Goal: Task Accomplishment & Management: Manage account settings

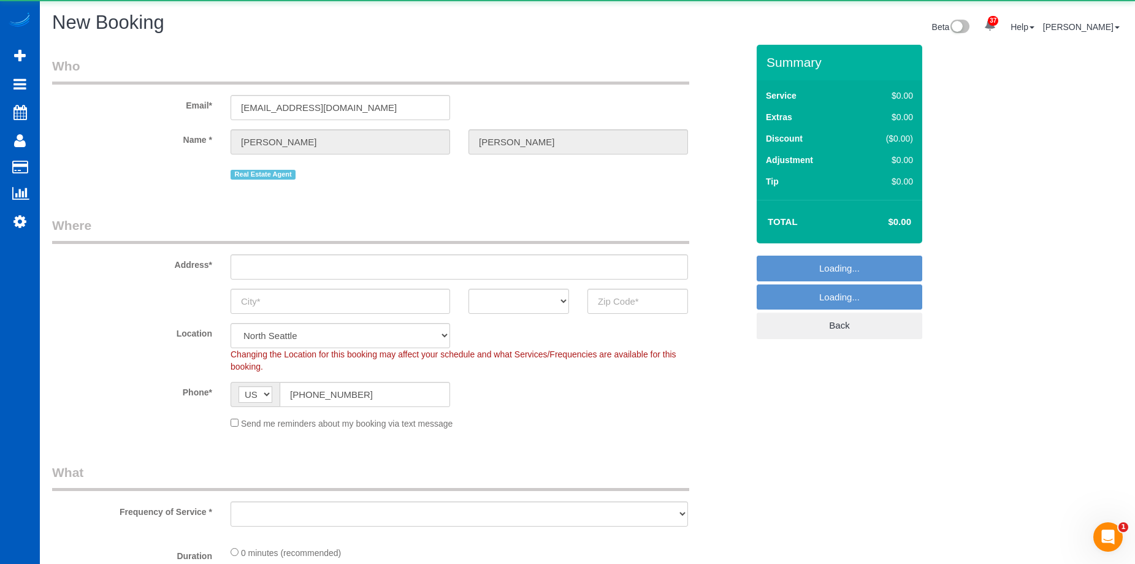
select select "199"
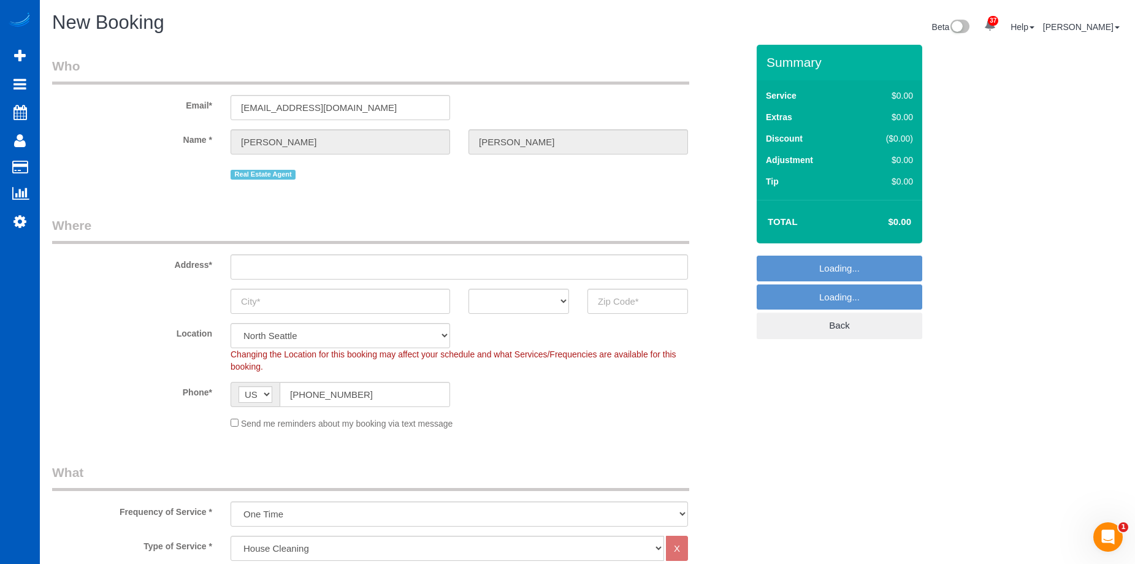
select select "object:13010"
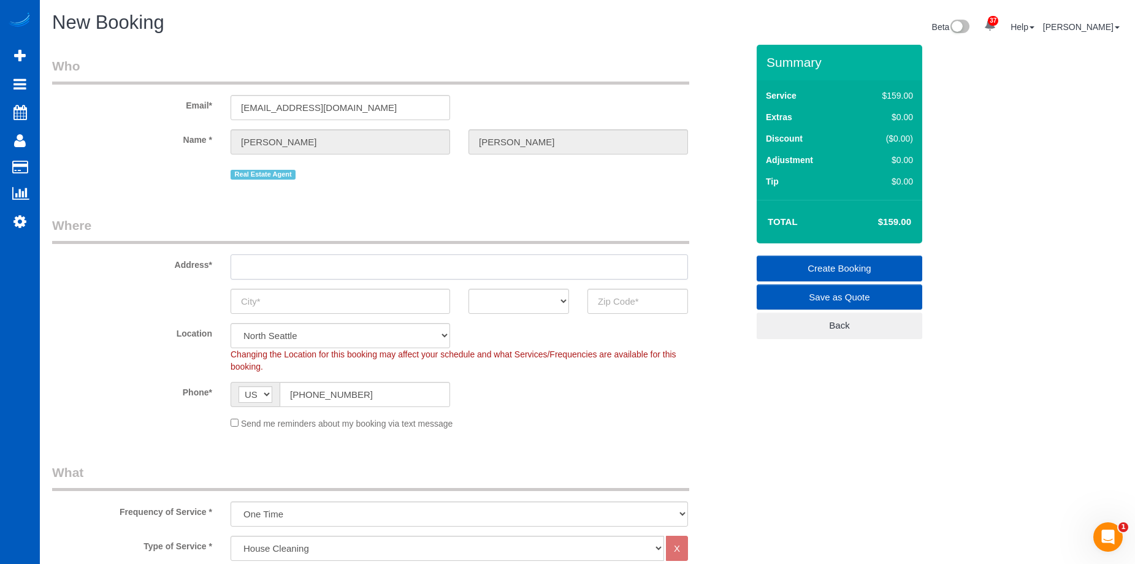
click at [324, 264] on input "text" at bounding box center [459, 266] width 457 height 25
paste input "303 23rd Ave S APT 310, Seattle, WA 98144"
drag, startPoint x: 399, startPoint y: 267, endPoint x: 434, endPoint y: 267, distance: 35.6
click at [434, 267] on input "303 23rd Ave S APT 310, Seattle, WA 98144" at bounding box center [459, 266] width 457 height 25
type input "303 23rd Ave S APT 310, Seattle, WA"
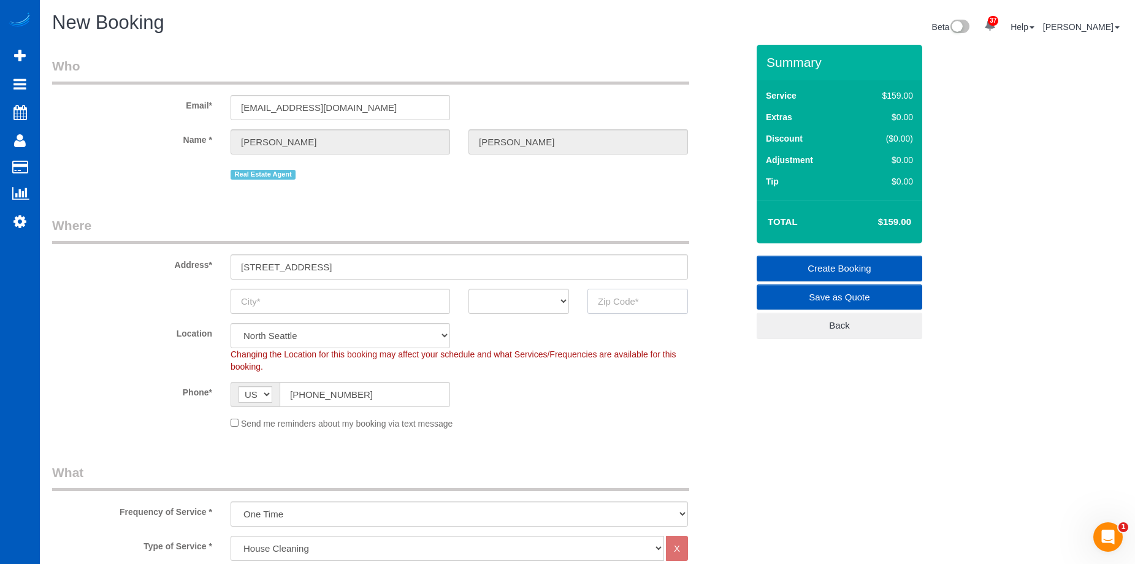
drag, startPoint x: 624, startPoint y: 301, endPoint x: 599, endPoint y: 307, distance: 25.3
click at [624, 301] on input "text" at bounding box center [637, 301] width 101 height 25
paste input "98144"
type input "98144"
click at [534, 307] on select "AK AL AR AZ CA CO CT DC DE FL GA HI IA ID IL IN KS KY LA MA MD ME MI MN MO MS M…" at bounding box center [518, 301] width 101 height 25
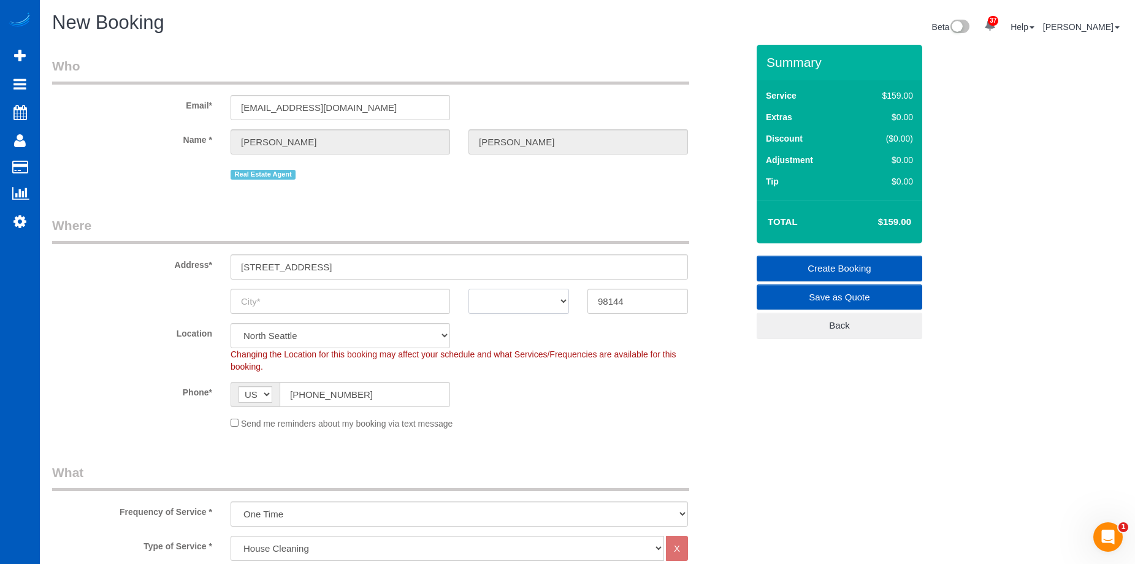
select select "5"
select select "WA"
click at [468, 289] on select "AK AL AR AZ CA CO CT DC DE FL GA HI IA ID IL IN KS KY LA MA MD ME MI MN MO MS M…" at bounding box center [518, 301] width 101 height 25
select select "object:13099"
drag, startPoint x: 346, startPoint y: 267, endPoint x: 373, endPoint y: 266, distance: 26.4
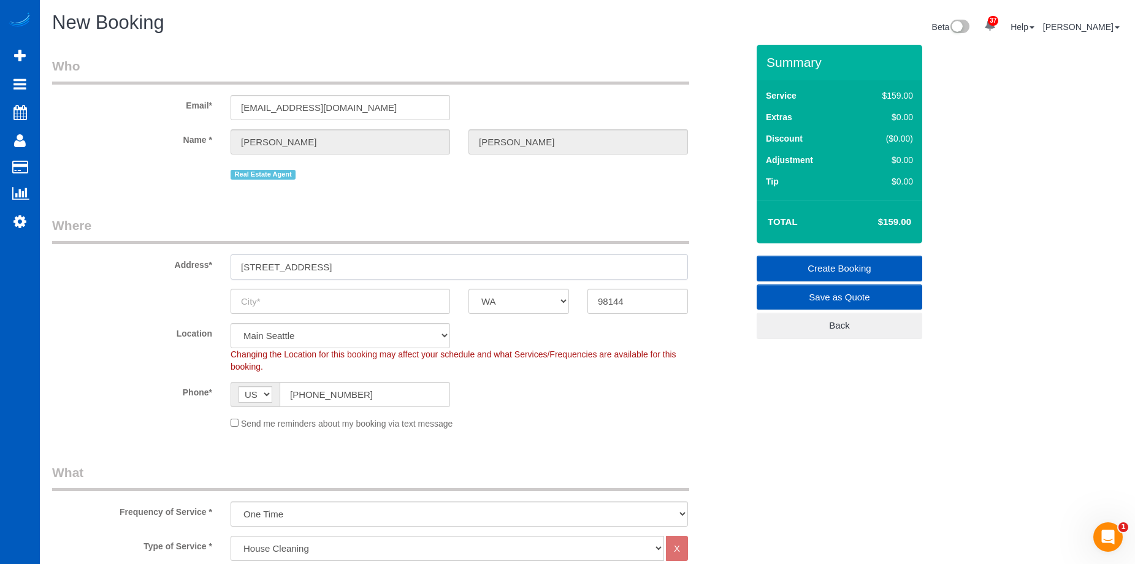
click at [373, 266] on input "303 23rd Ave S APT 310, Seattle, WA" at bounding box center [459, 266] width 457 height 25
type input "303 23rd Ave S APT 310, , WA"
click at [317, 302] on input "text" at bounding box center [341, 301] width 220 height 25
paste input "Seattle"
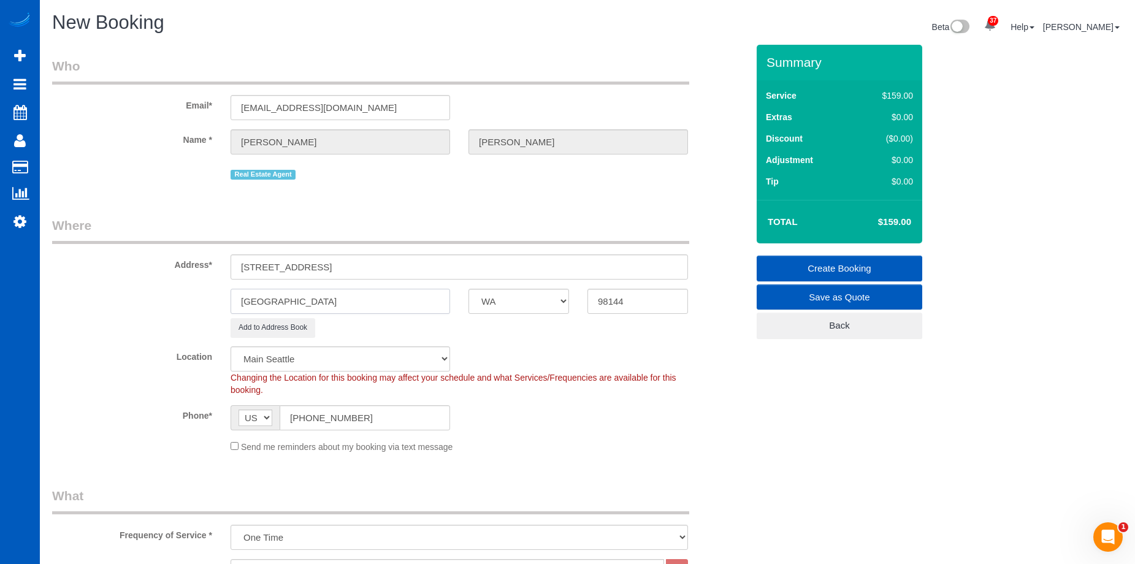
type input "Seattle"
drag, startPoint x: 340, startPoint y: 270, endPoint x: 401, endPoint y: 262, distance: 61.2
click at [401, 262] on input "303 23rd Ave S APT 310, , WA" at bounding box center [459, 266] width 457 height 25
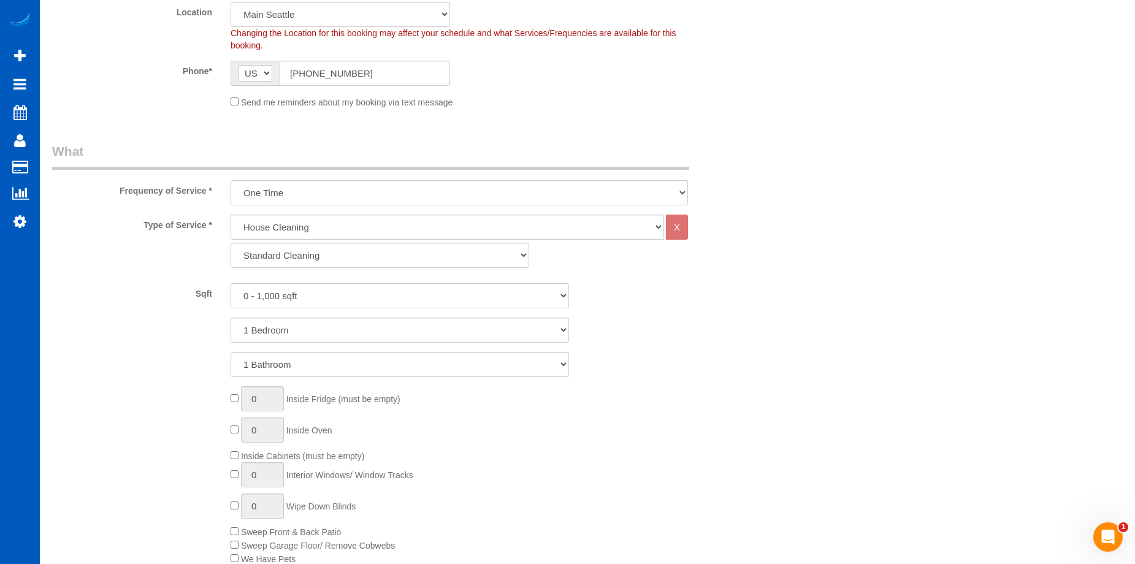
scroll to position [491, 0]
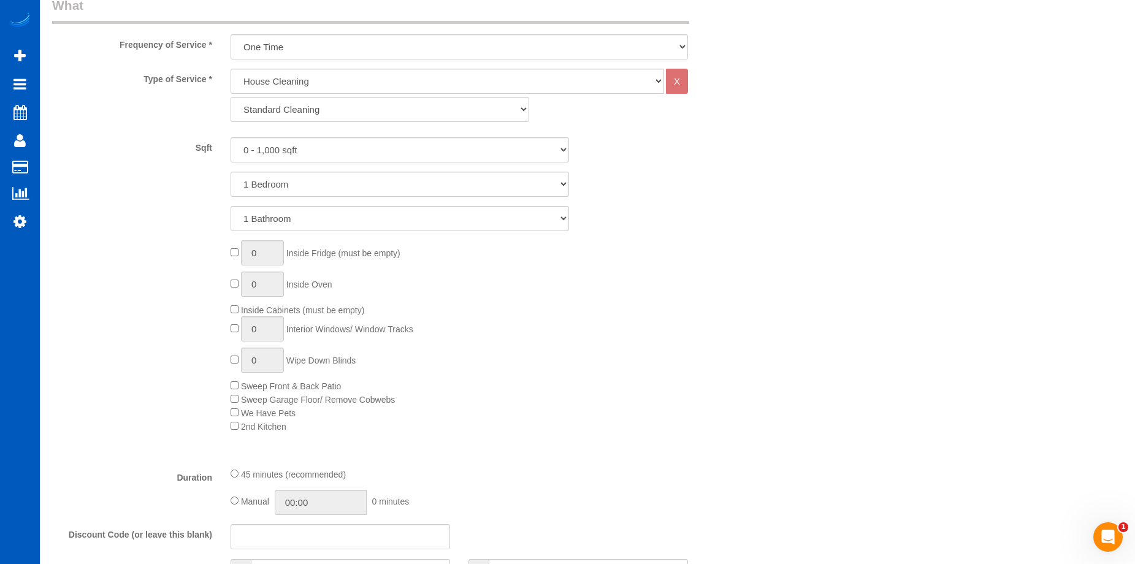
type input "303 23rd Ave S APT 310"
click at [342, 221] on select "1 Bathroom 2 Bathrooms 3 Bathrooms 4 Bathrooms 5 Bathrooms 6 Bathrooms 7 Bathro…" at bounding box center [400, 218] width 338 height 25
select select "2"
click at [231, 206] on select "1 Bathroom 2 Bathrooms 3 Bathrooms 4 Bathrooms 5 Bathrooms 6 Bathrooms 7 Bathro…" at bounding box center [400, 218] width 338 height 25
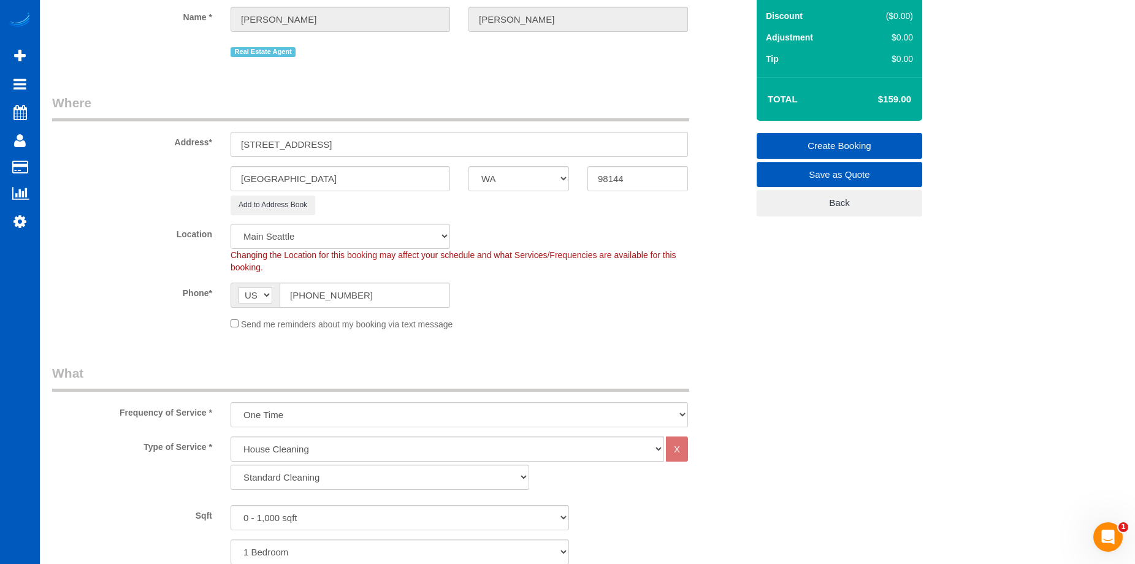
scroll to position [368, 0]
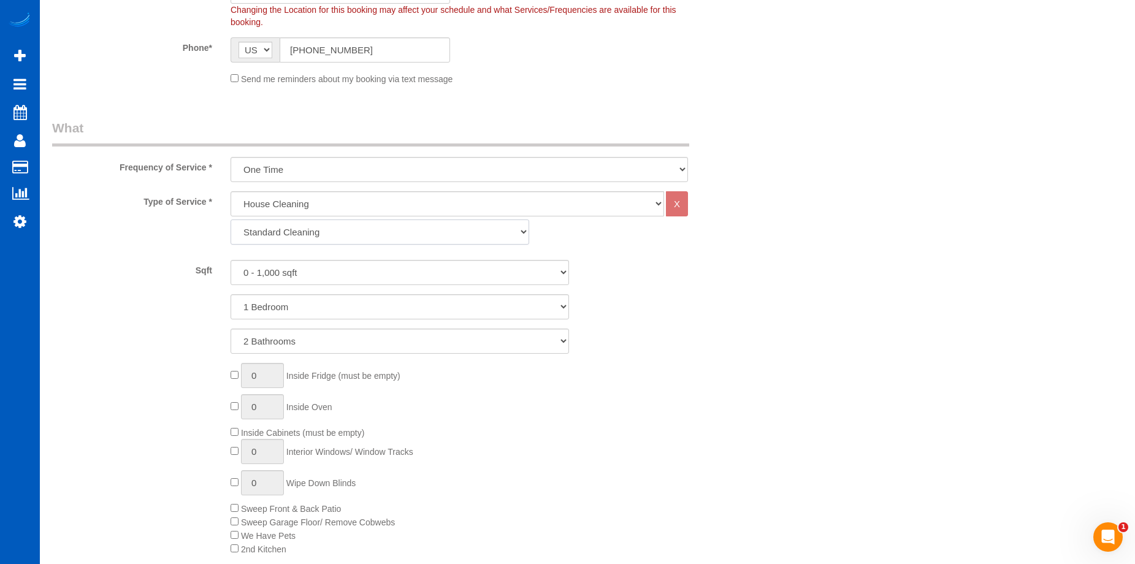
click at [329, 230] on select "Standard Cleaning Deep Cleaning Move In/ Out Cleaning" at bounding box center [380, 232] width 299 height 25
select select "367"
click at [231, 220] on select "Standard Cleaning Deep Cleaning Move In/ Out Cleaning" at bounding box center [380, 232] width 299 height 25
select select "2"
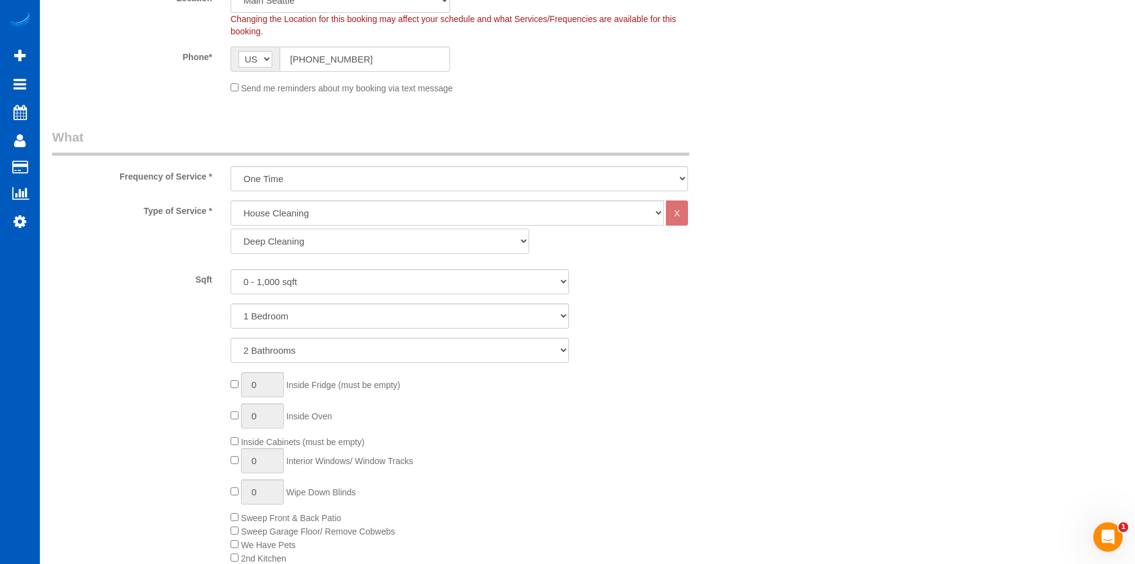
scroll to position [491, 0]
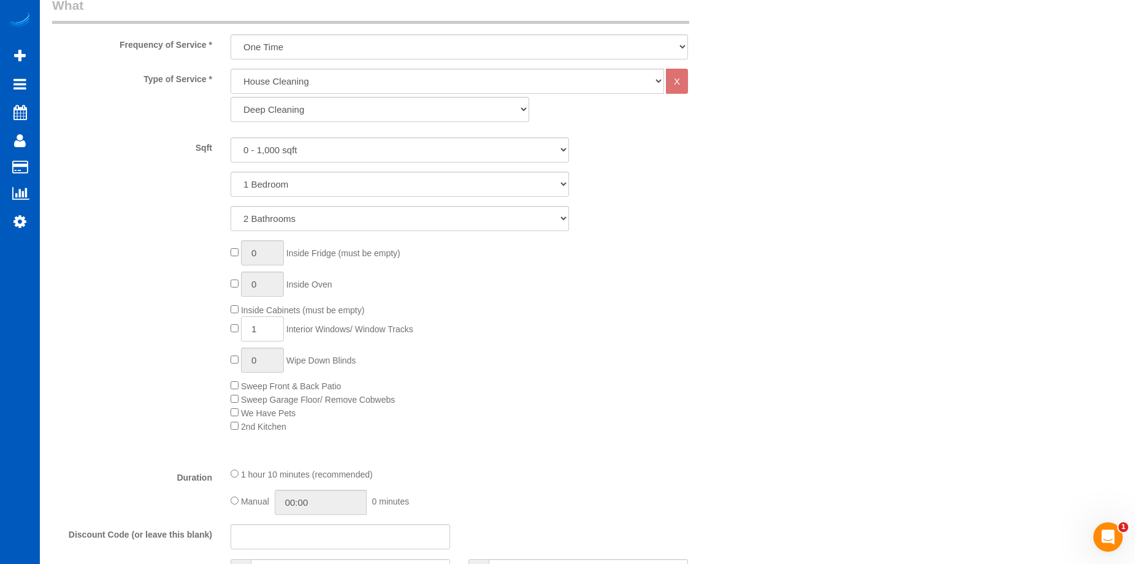
drag, startPoint x: 253, startPoint y: 329, endPoint x: 227, endPoint y: 334, distance: 26.8
click at [227, 334] on div "0 Inside Fridge (must be empty) 0 Inside Oven Inside Cabinets (must be empty) 1…" at bounding box center [488, 336] width 535 height 193
click at [628, 337] on div "0 Inside Fridge (must be empty) 0 Inside Oven Inside Cabinets (must be empty) 6…" at bounding box center [488, 336] width 535 height 193
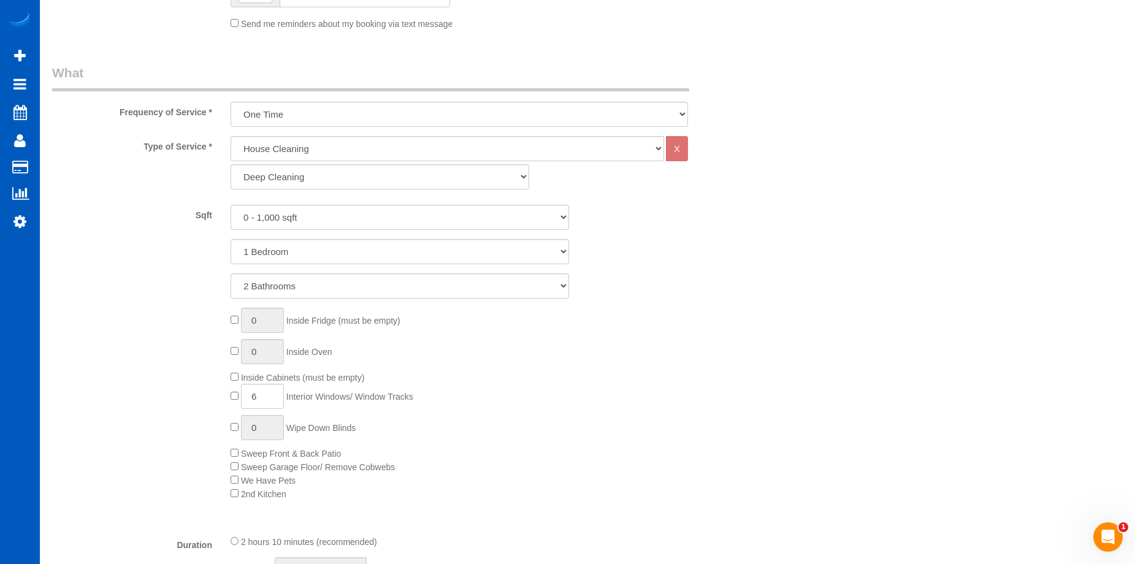
scroll to position [429, 0]
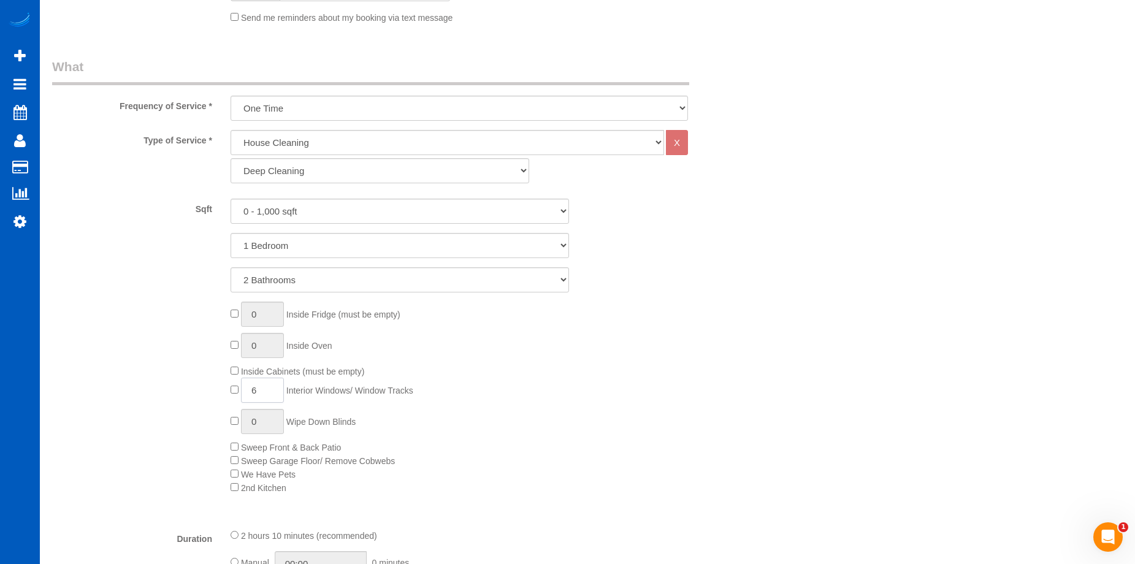
click at [263, 380] on input "6" at bounding box center [262, 390] width 43 height 25
drag, startPoint x: 263, startPoint y: 388, endPoint x: 216, endPoint y: 390, distance: 46.7
click at [216, 390] on div "0 Inside Fridge (must be empty) 0 Inside Oven Inside Cabinets (must be empty) 6…" at bounding box center [400, 398] width 714 height 193
click at [530, 383] on div "0 Inside Fridge (must be empty) 0 Inside Oven Inside Cabinets (must be empty) 7…" at bounding box center [488, 398] width 535 height 193
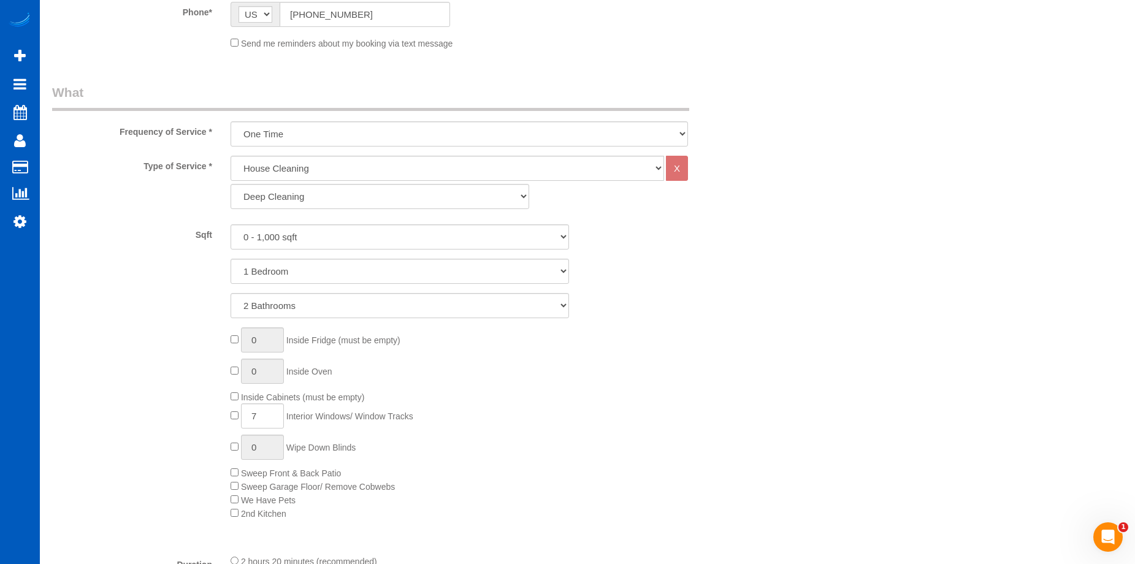
scroll to position [491, 0]
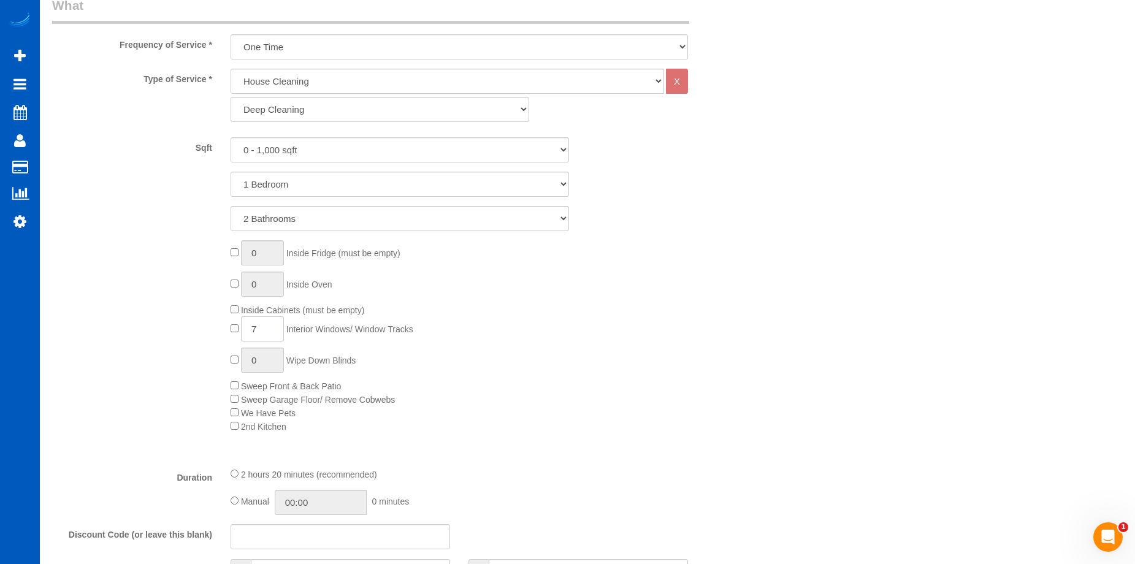
drag, startPoint x: 273, startPoint y: 326, endPoint x: 204, endPoint y: 332, distance: 69.0
click at [204, 332] on div "0 Inside Fridge (must be empty) 0 Inside Oven Inside Cabinets (must be empty) 7…" at bounding box center [400, 336] width 714 height 193
type input "8"
click at [651, 312] on div "0 Inside Fridge (must be empty) 0 Inside Oven Inside Cabinets (must be empty) 8…" at bounding box center [488, 336] width 535 height 193
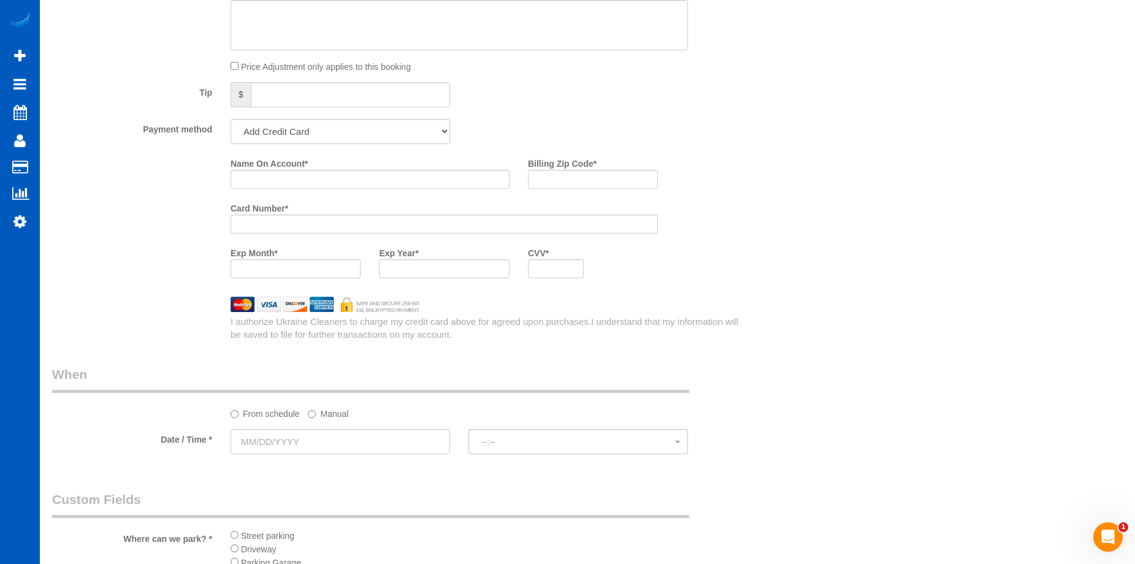
scroll to position [1104, 0]
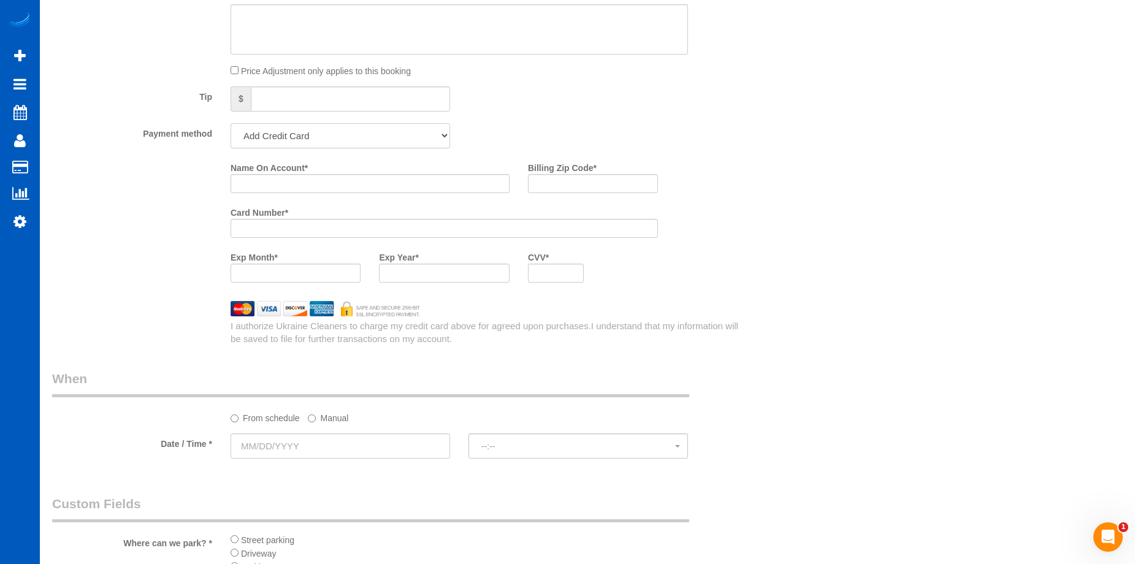
click at [381, 128] on select "Add Credit Card Cash Check Paypal" at bounding box center [341, 135] width 220 height 25
select select "string:cash"
click at [231, 123] on select "Add Credit Card Cash Check Paypal" at bounding box center [341, 135] width 220 height 25
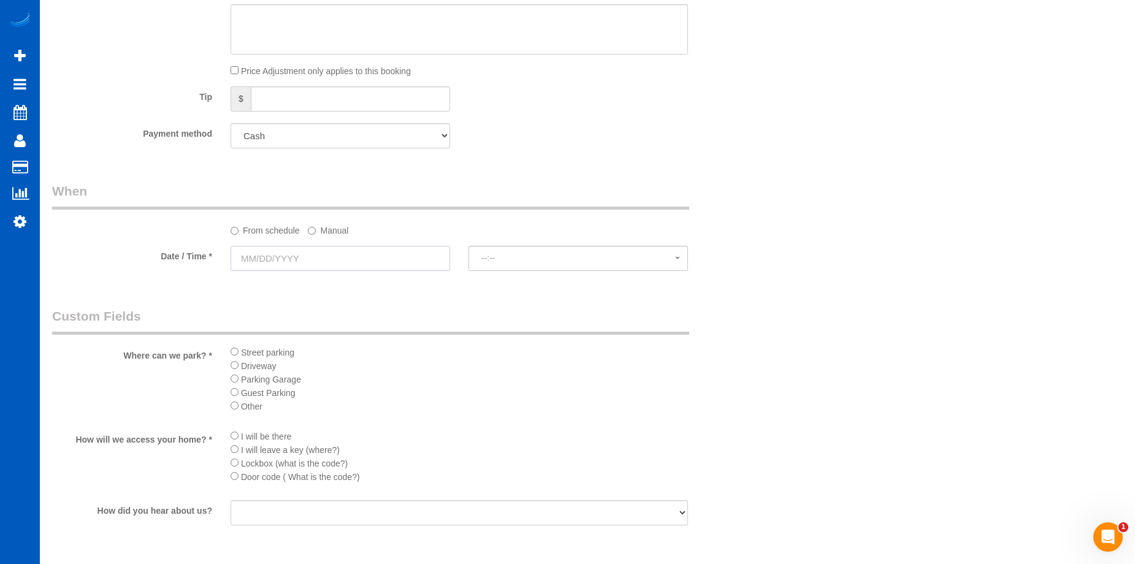
click at [383, 264] on input "text" at bounding box center [341, 258] width 220 height 25
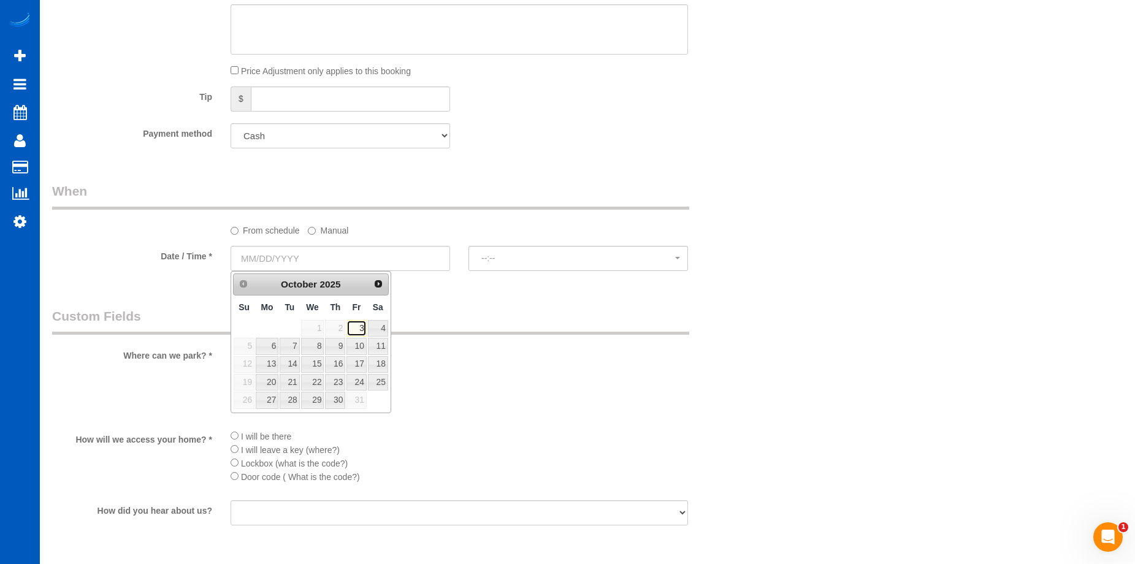
click at [353, 327] on link "3" at bounding box center [356, 328] width 20 height 17
type input "10/03/2025"
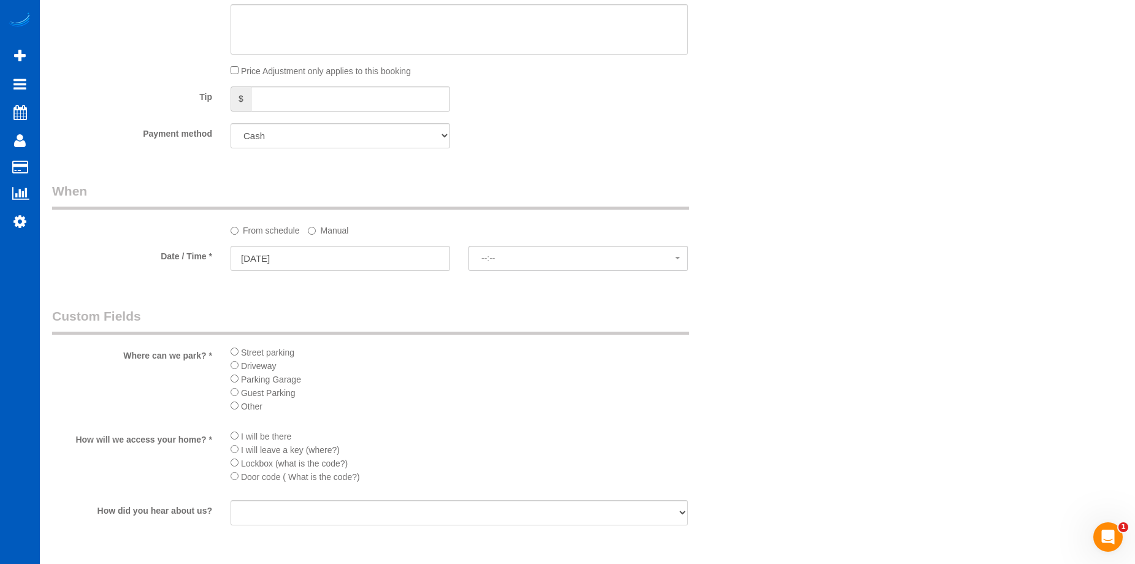
select select "spot1"
click at [532, 258] on span "2:00PM" at bounding box center [578, 258] width 194 height 10
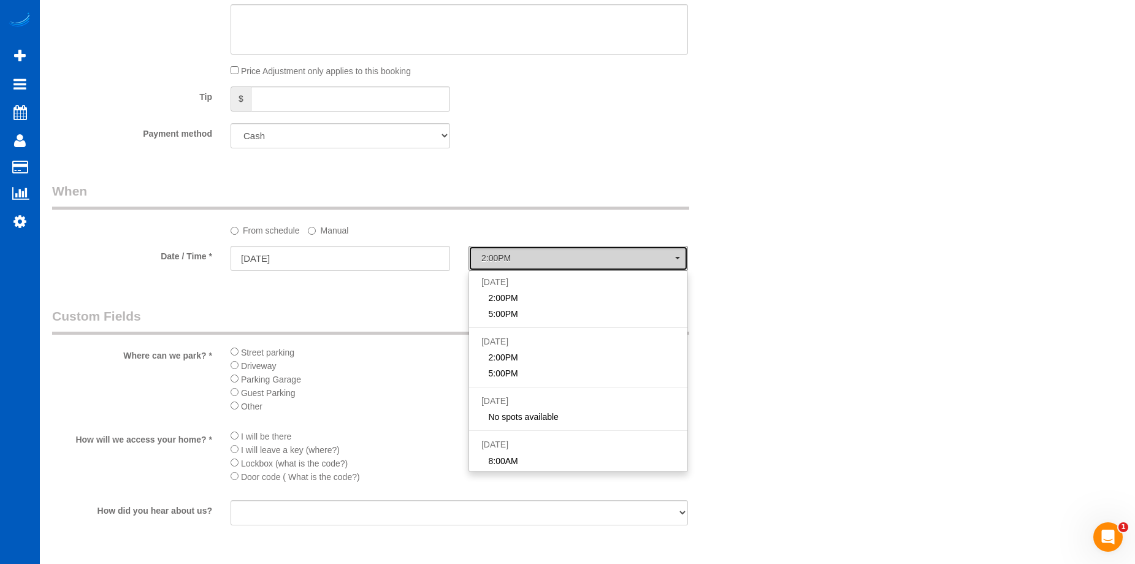
click at [532, 258] on span "2:00PM" at bounding box center [578, 258] width 194 height 10
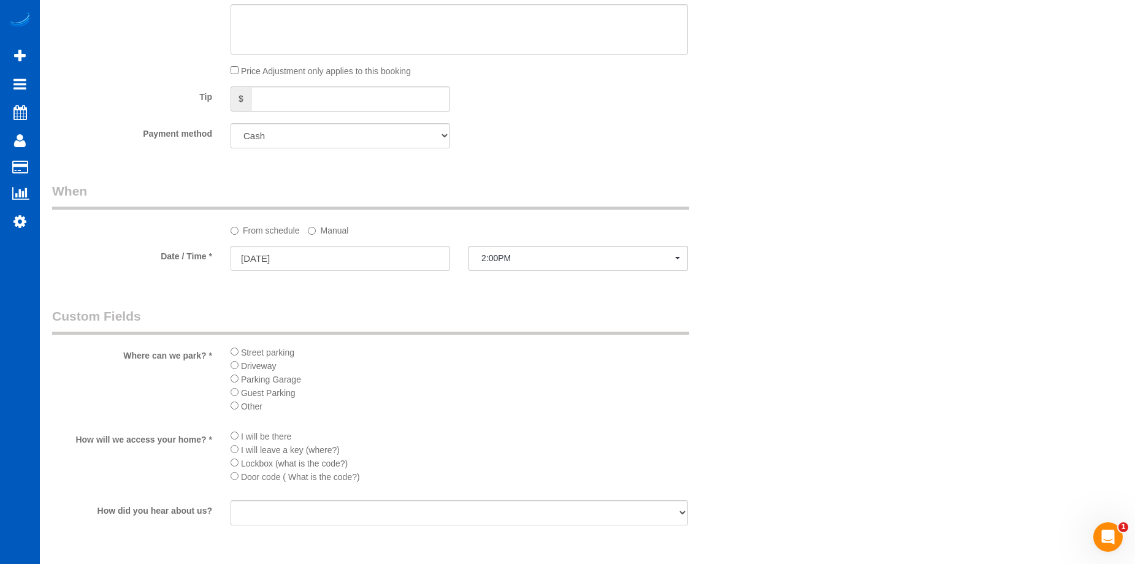
click at [331, 223] on label "Manual" at bounding box center [328, 228] width 40 height 17
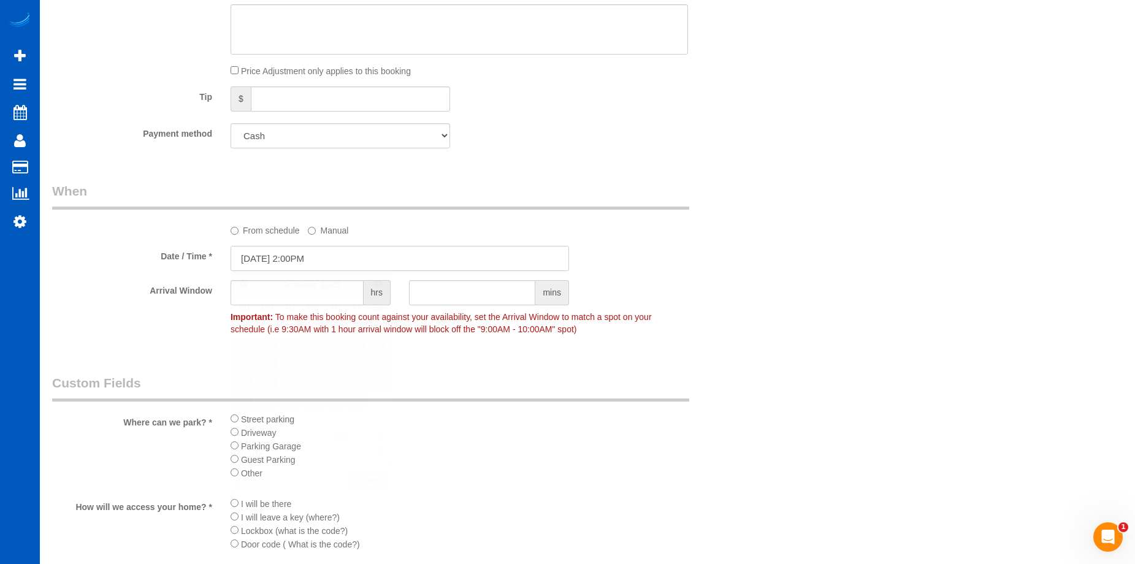
click at [323, 251] on input "10/03/2025 2:00PM" at bounding box center [400, 258] width 338 height 25
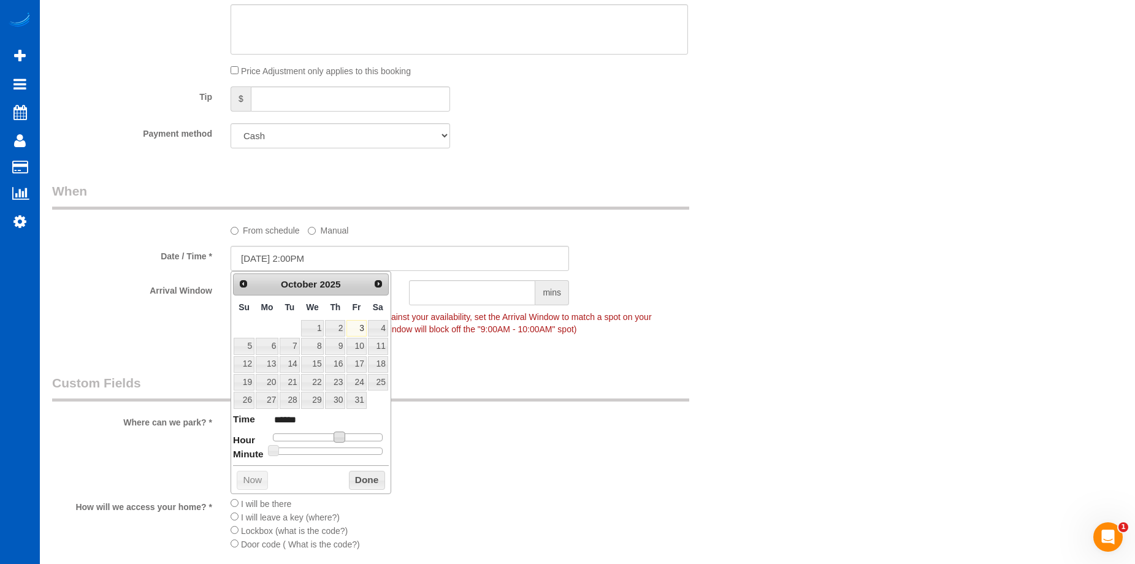
type input "10/03/2025 1:00PM"
type input "******"
type input "10/03/2025 12:00PM"
type input "*******"
type input "10/03/2025 11:00AM"
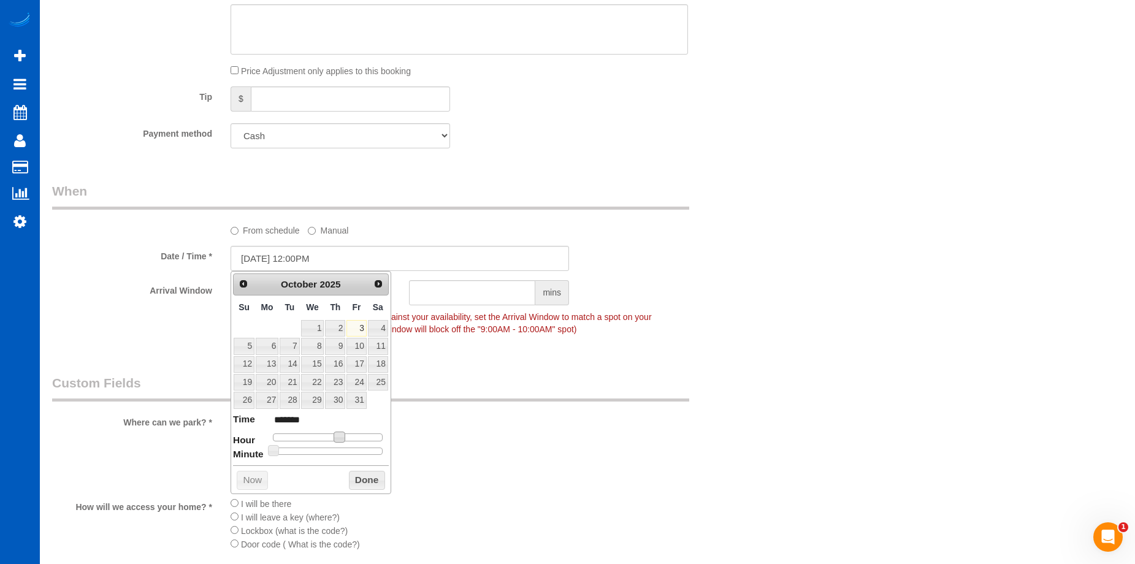
type input "*******"
type input "10/03/2025 10:00AM"
type input "*******"
type input "10/03/2025 9:00AM"
type input "******"
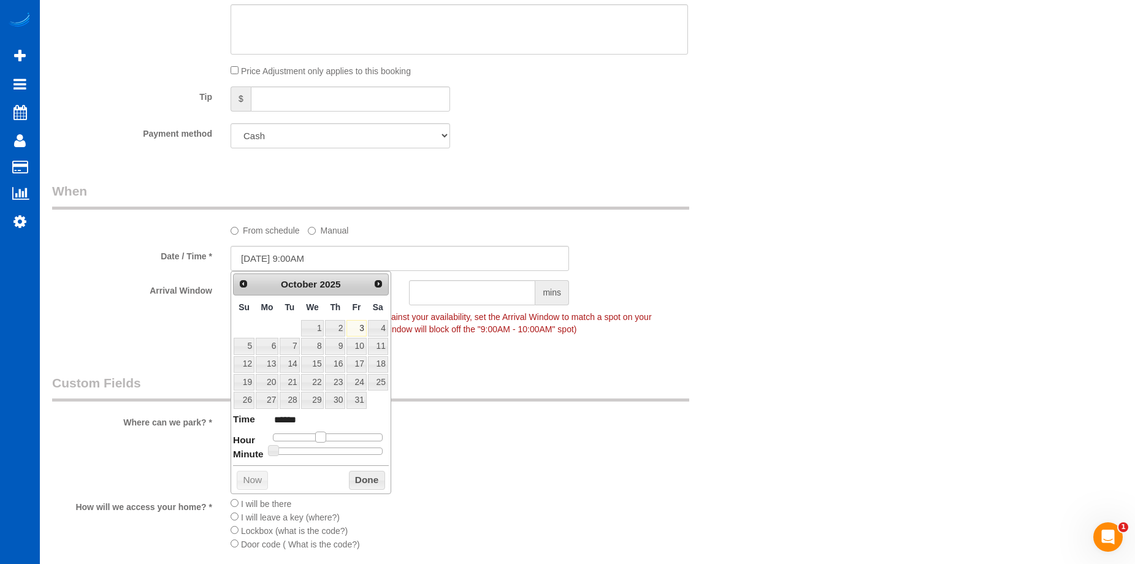
type input "10/03/2025 8:00AM"
type input "******"
drag, startPoint x: 340, startPoint y: 437, endPoint x: 313, endPoint y: 443, distance: 28.1
click at [313, 443] on span at bounding box center [310, 437] width 11 height 11
click at [362, 482] on button "Done" at bounding box center [367, 481] width 36 height 20
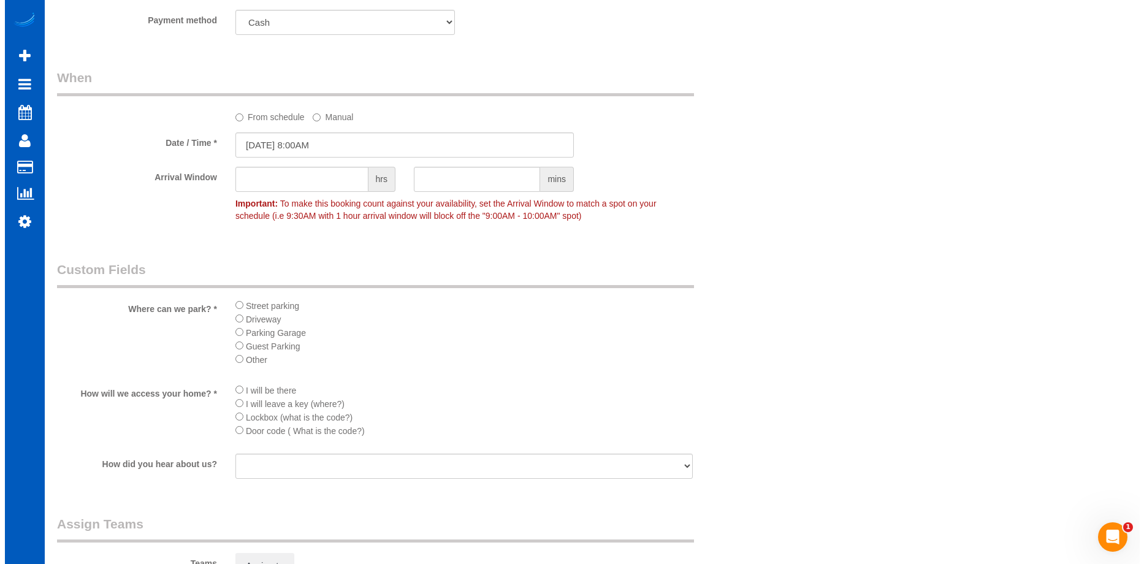
scroll to position [1349, 0]
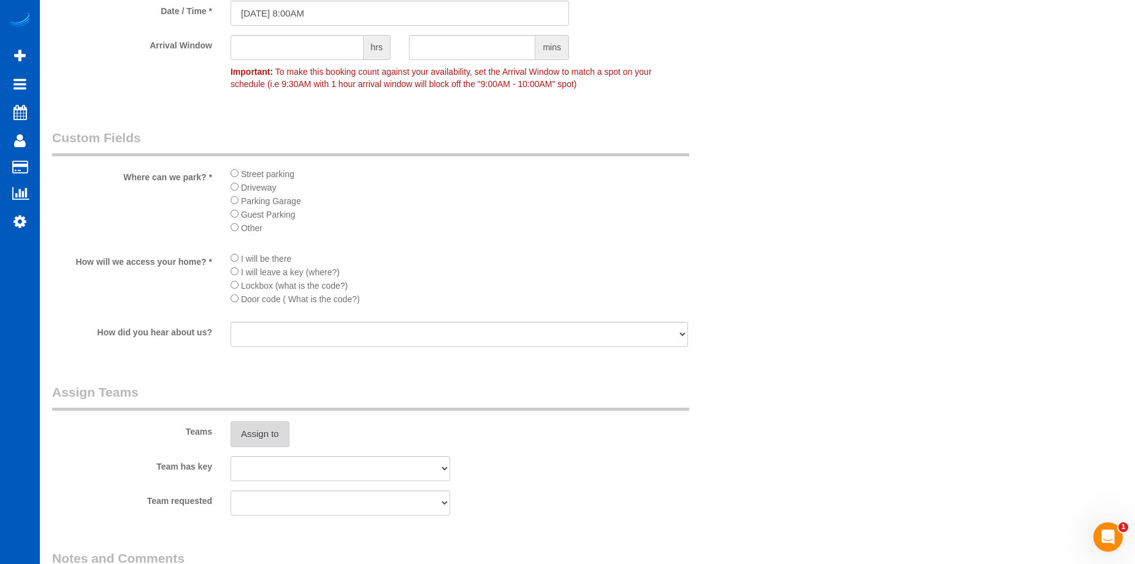
click at [279, 433] on button "Assign to" at bounding box center [260, 434] width 59 height 26
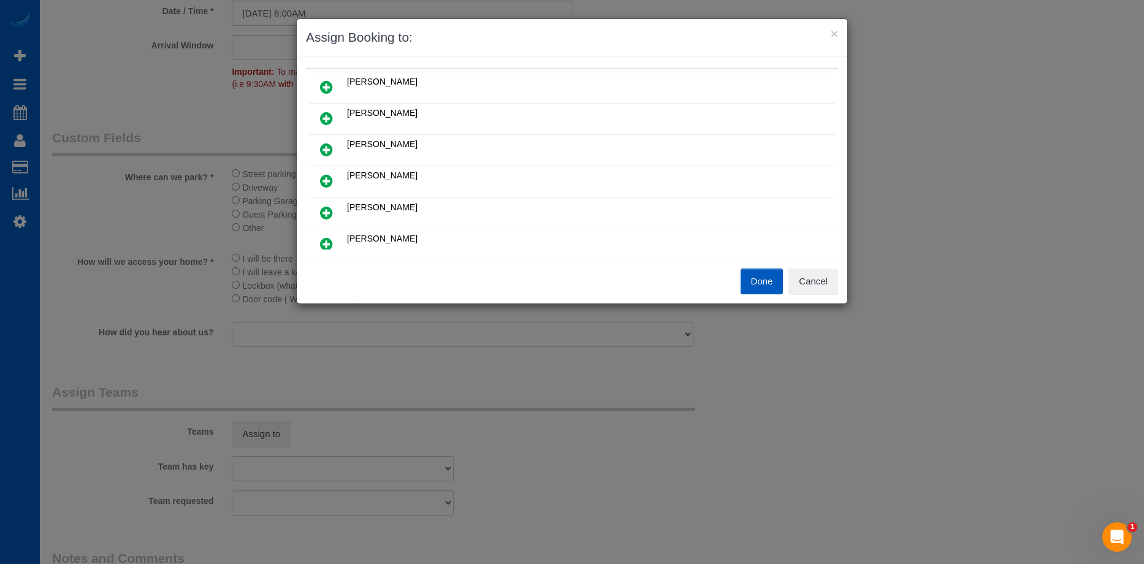
scroll to position [123, 0]
click at [824, 281] on button "Cancel" at bounding box center [814, 282] width 50 height 26
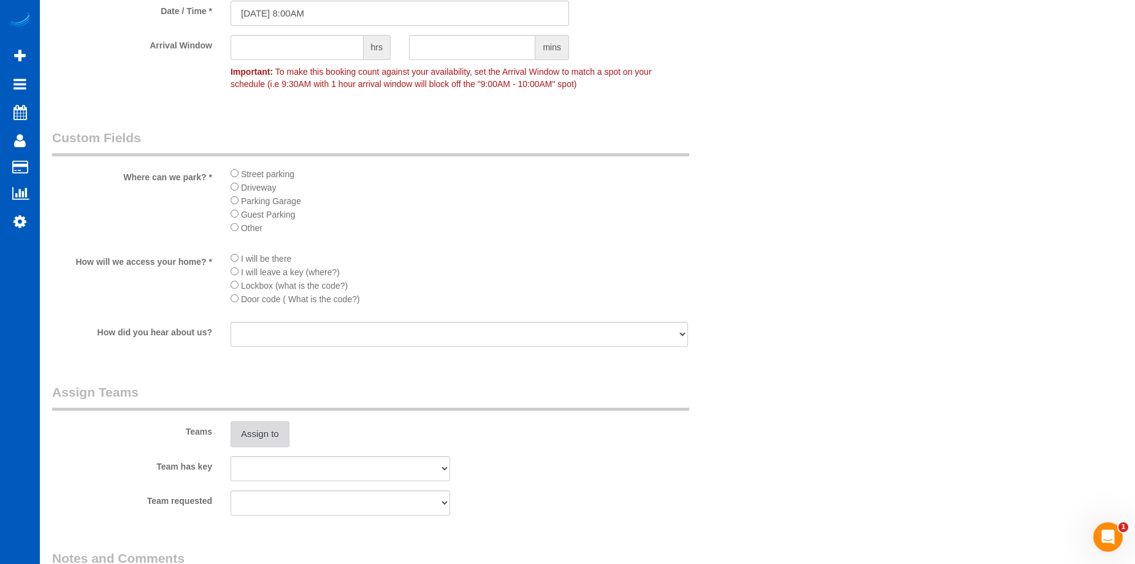
click at [259, 432] on button "Assign to" at bounding box center [260, 434] width 59 height 26
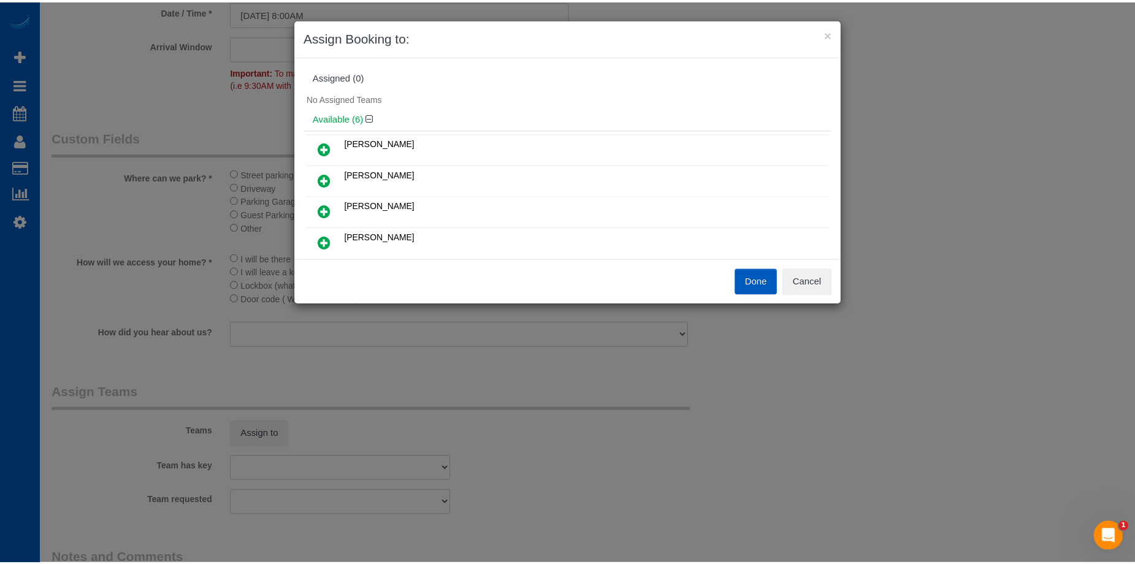
scroll to position [61, 0]
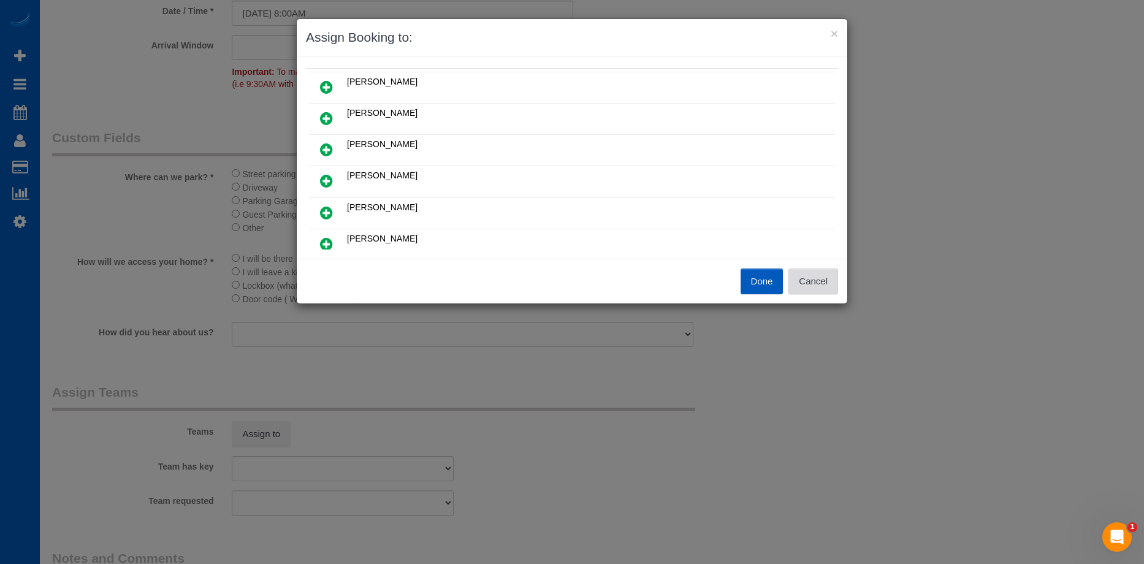
click at [803, 272] on button "Cancel" at bounding box center [814, 282] width 50 height 26
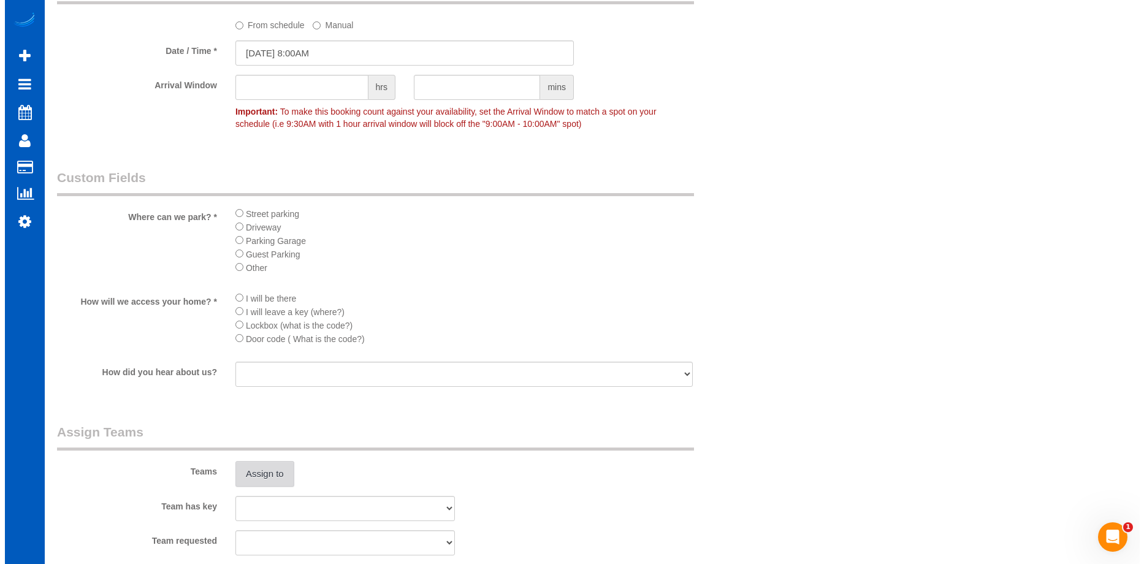
scroll to position [1288, 0]
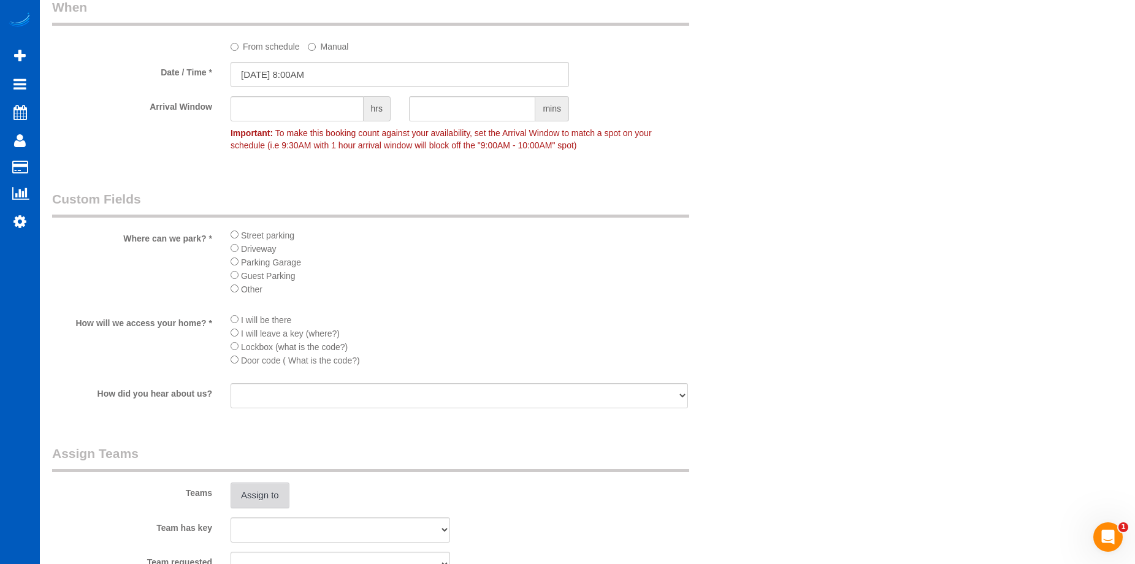
click at [256, 497] on button "Assign to" at bounding box center [260, 496] width 59 height 26
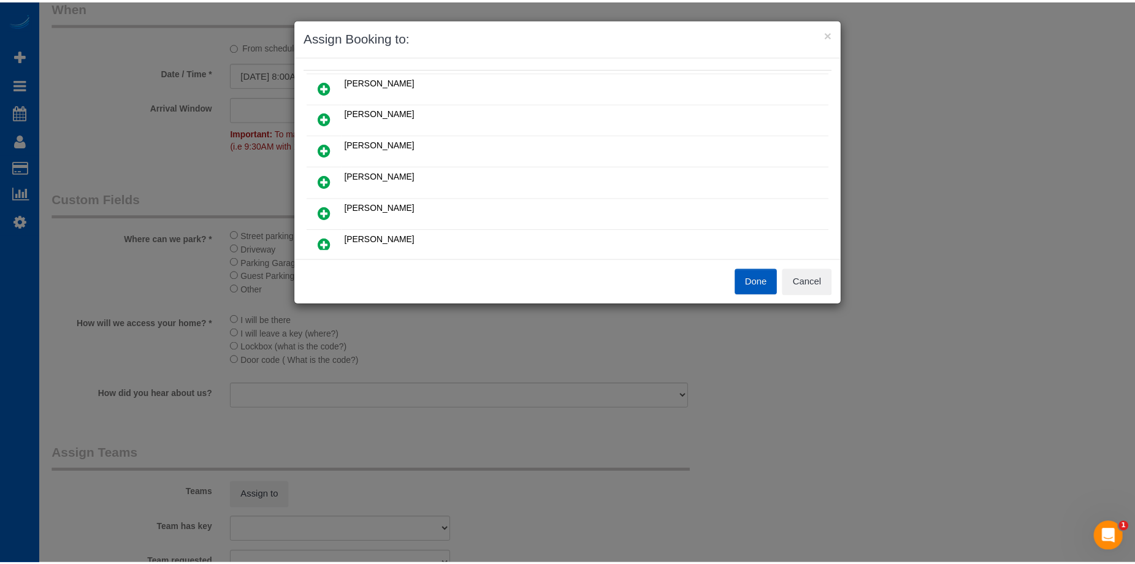
scroll to position [123, 0]
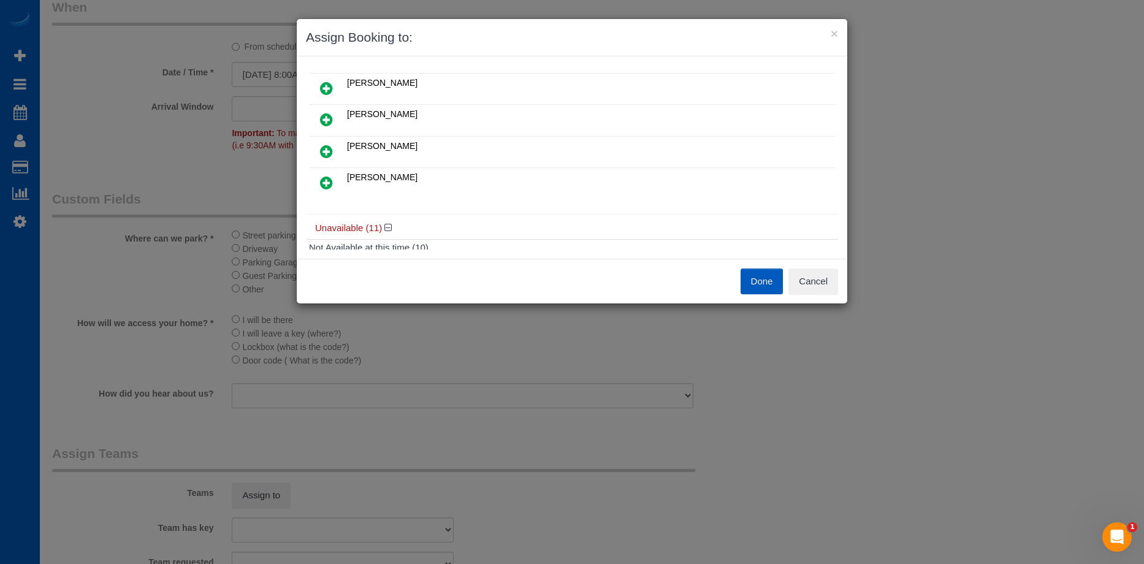
click at [978, 186] on div "× Assign Booking to: Assigned (0) No Assigned Teams Available (6) Kateryna Mahe…" at bounding box center [572, 282] width 1144 height 564
click at [838, 277] on div "Done Cancel" at bounding box center [709, 282] width 275 height 26
click at [833, 278] on button "Cancel" at bounding box center [814, 282] width 50 height 26
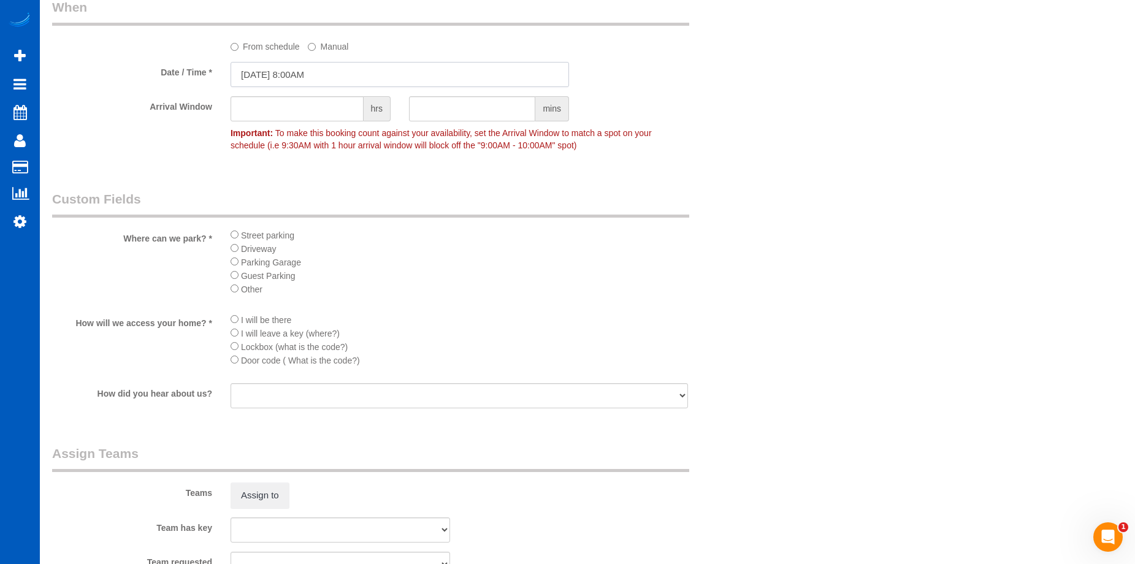
click at [389, 69] on input "10/03/2025 8:00AM" at bounding box center [400, 74] width 338 height 25
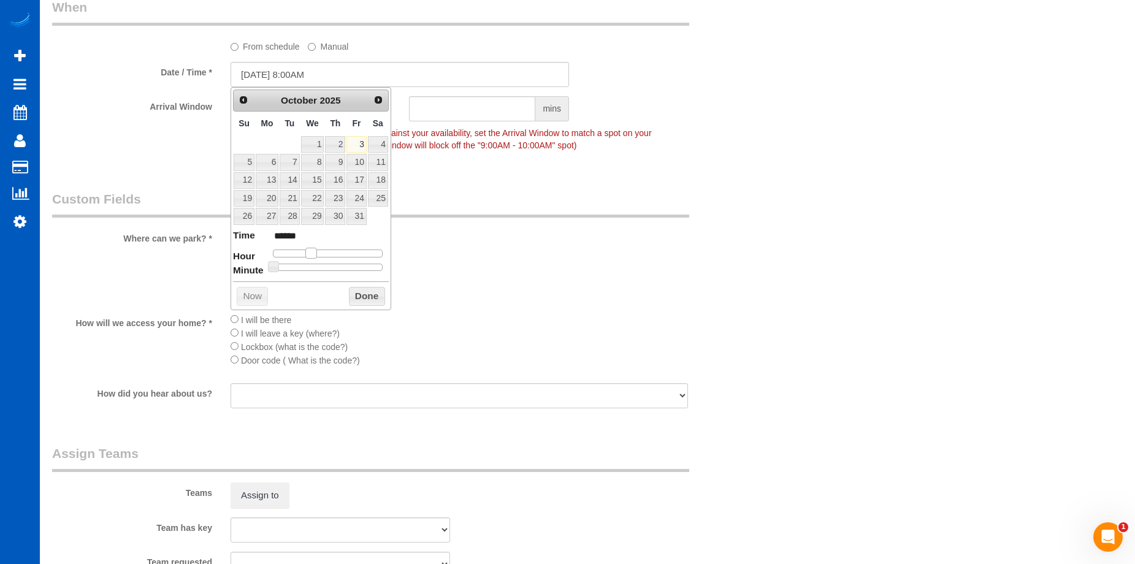
type input "10/03/2025 9:00AM"
type input "******"
type input "10/03/2025 10:00AM"
type input "*******"
type input "10/03/2025 11:00AM"
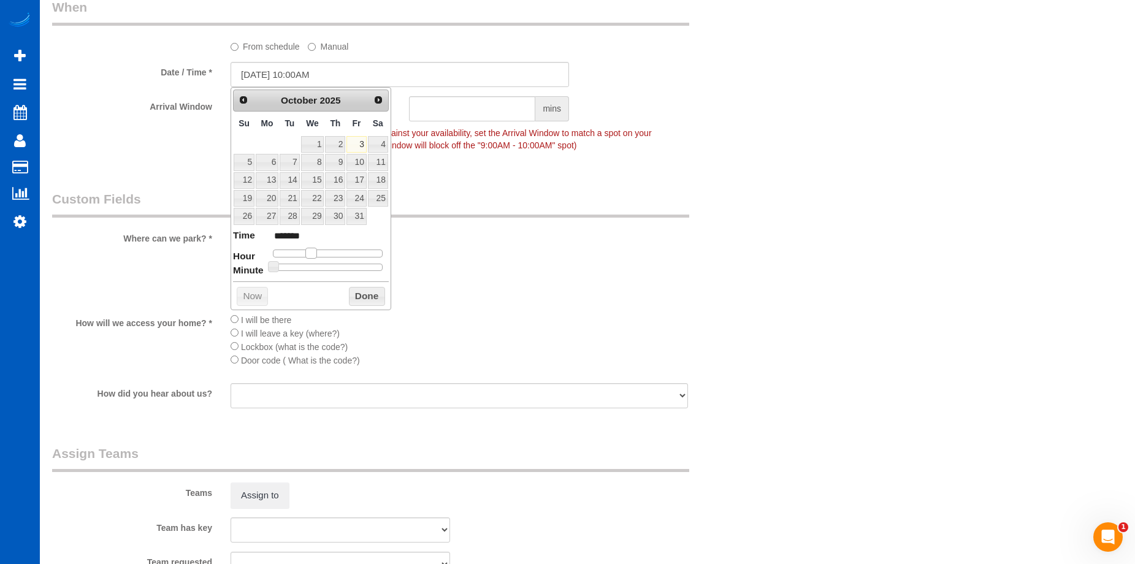
type input "*******"
drag, startPoint x: 313, startPoint y: 247, endPoint x: 326, endPoint y: 248, distance: 13.5
click at [326, 248] on span at bounding box center [324, 253] width 11 height 11
click at [356, 298] on button "Done" at bounding box center [367, 297] width 36 height 20
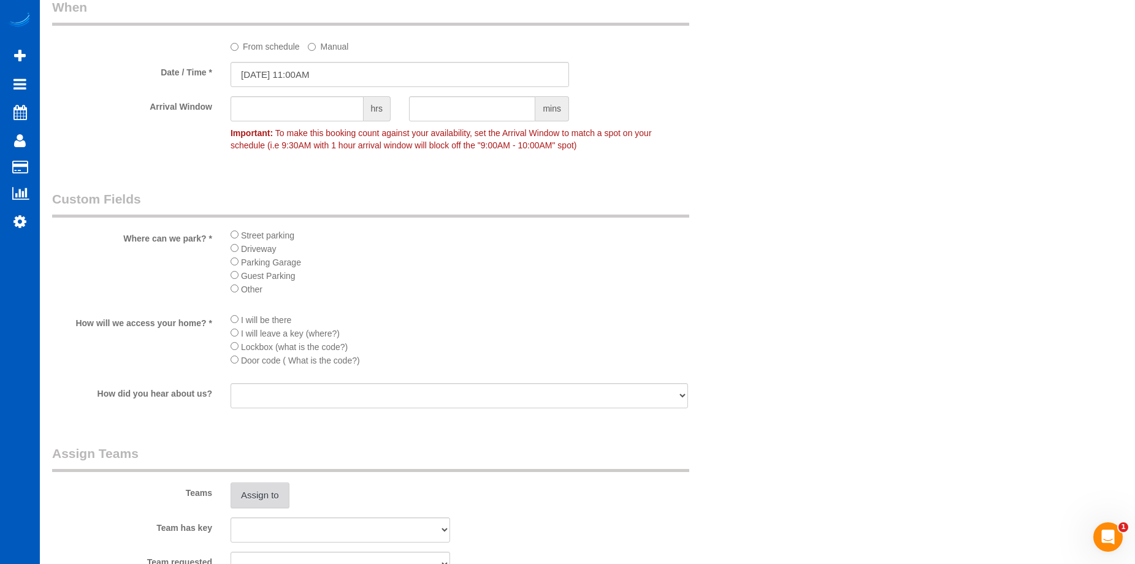
click at [272, 490] on button "Assign to" at bounding box center [260, 496] width 59 height 26
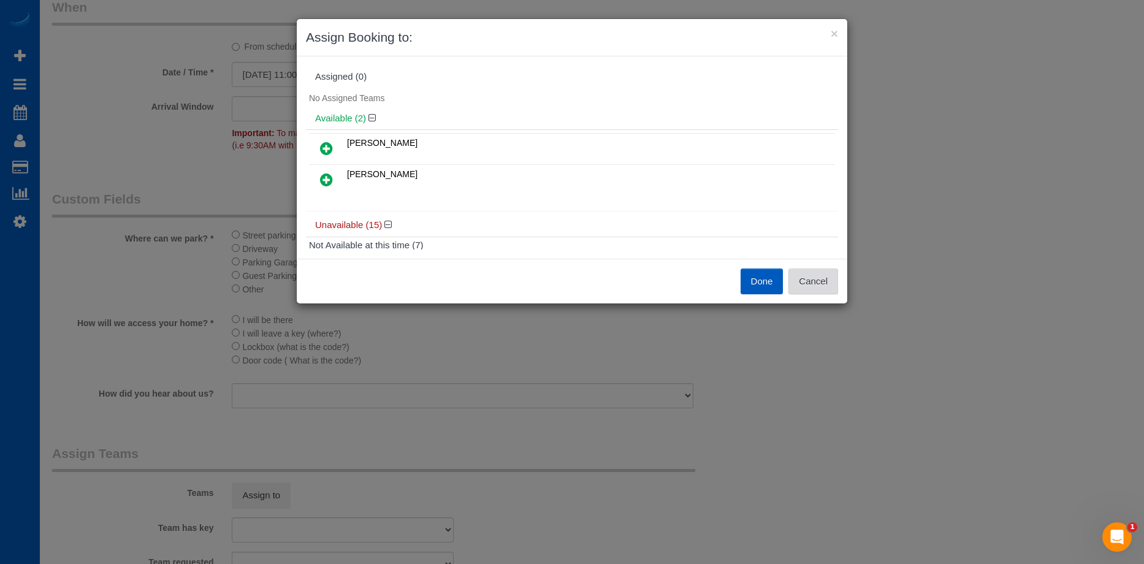
click at [804, 277] on button "Cancel" at bounding box center [814, 282] width 50 height 26
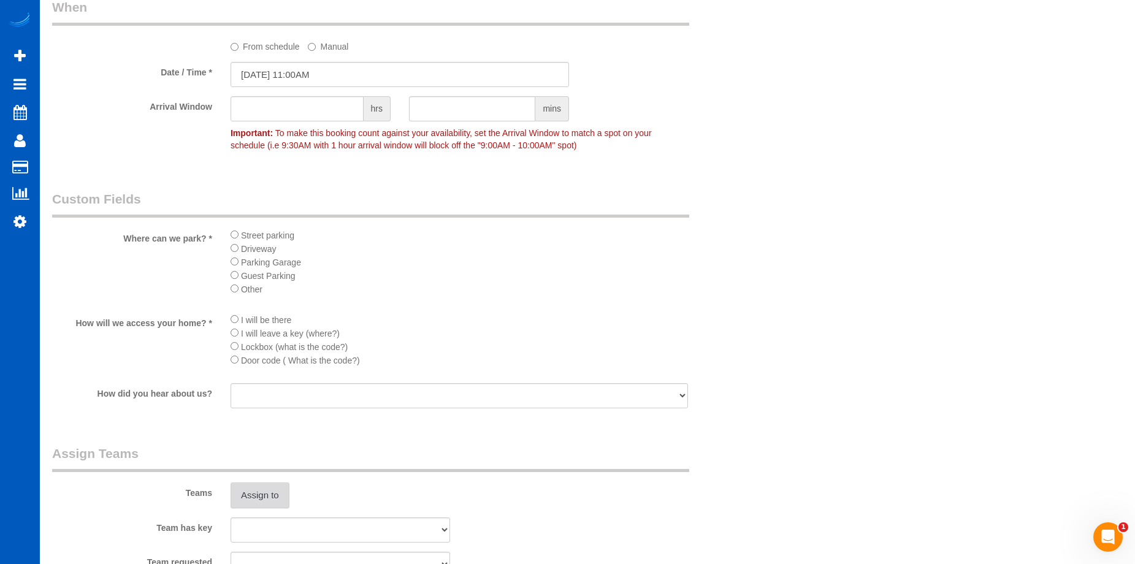
click at [267, 500] on button "Assign to" at bounding box center [260, 496] width 59 height 26
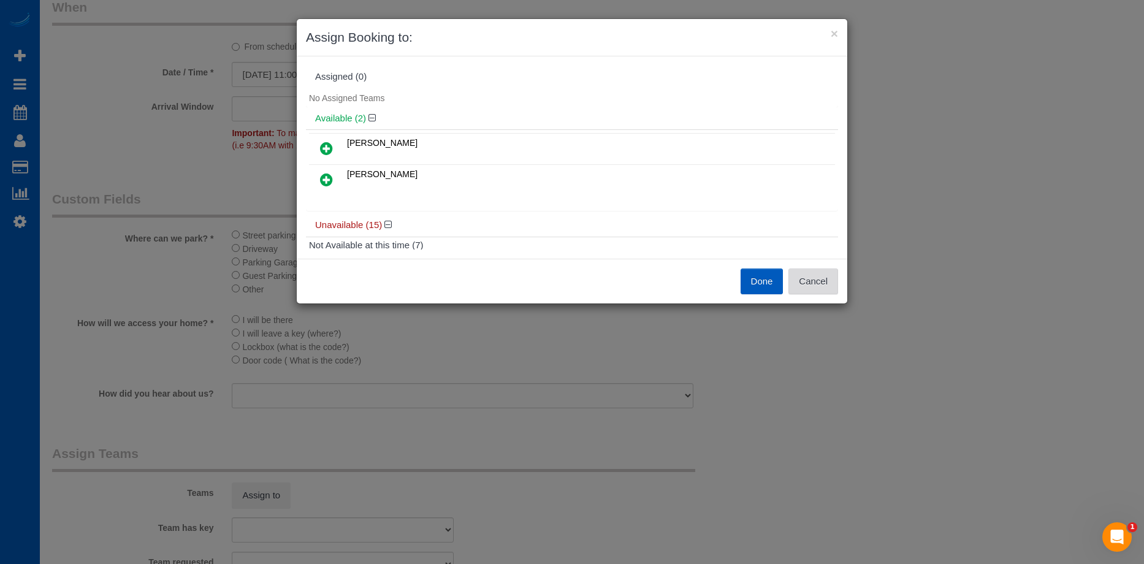
click at [818, 275] on button "Cancel" at bounding box center [814, 282] width 50 height 26
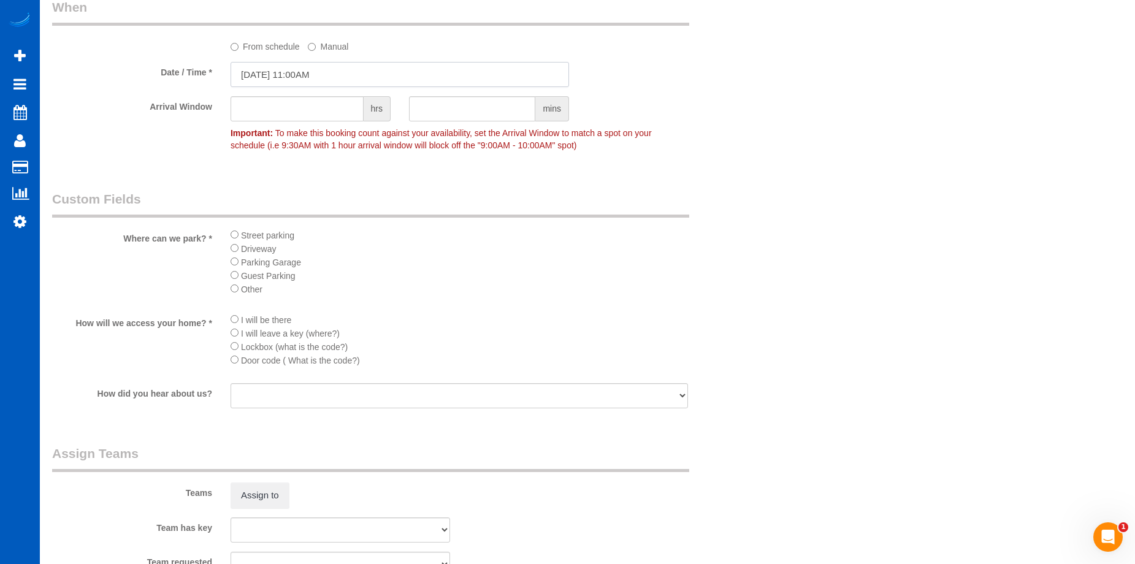
click at [338, 74] on input "10/03/2025 11:00AM" at bounding box center [400, 74] width 338 height 25
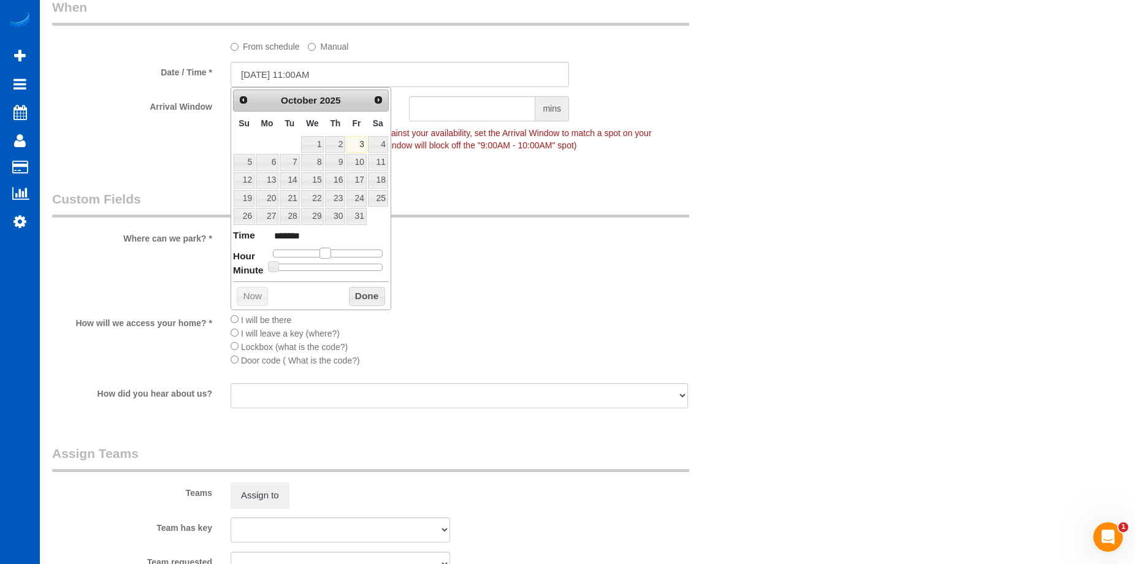
type input "10/03/2025 10:00AM"
type input "*******"
type input "10/03/2025 9:00AM"
type input "******"
type input "10/03/2025 8:00AM"
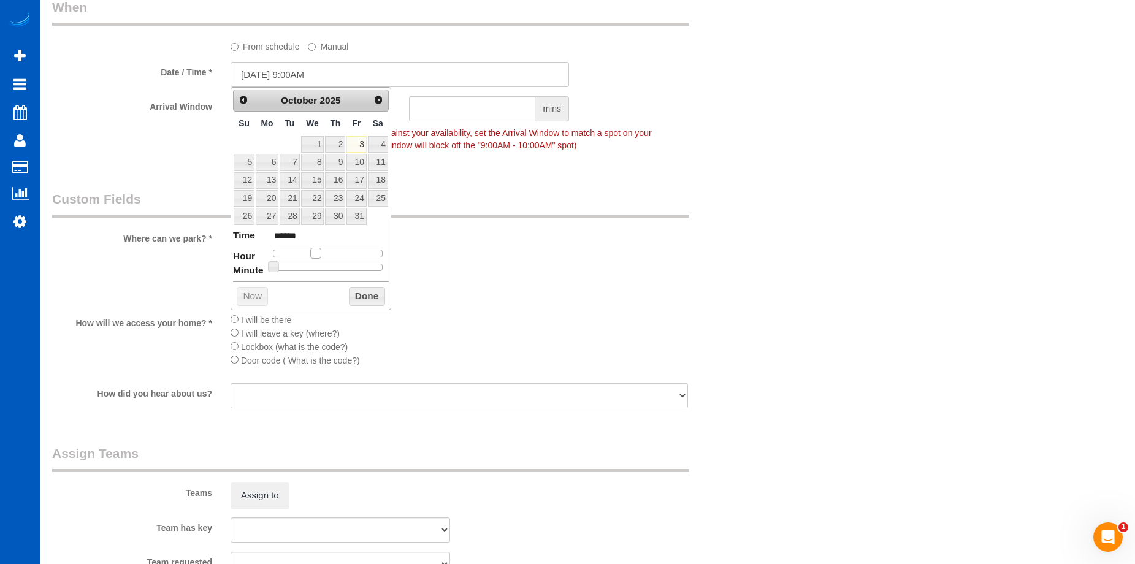
type input "******"
drag, startPoint x: 320, startPoint y: 250, endPoint x: 308, endPoint y: 253, distance: 12.6
click at [308, 253] on span at bounding box center [310, 253] width 11 height 11
click at [378, 294] on button "Done" at bounding box center [367, 297] width 36 height 20
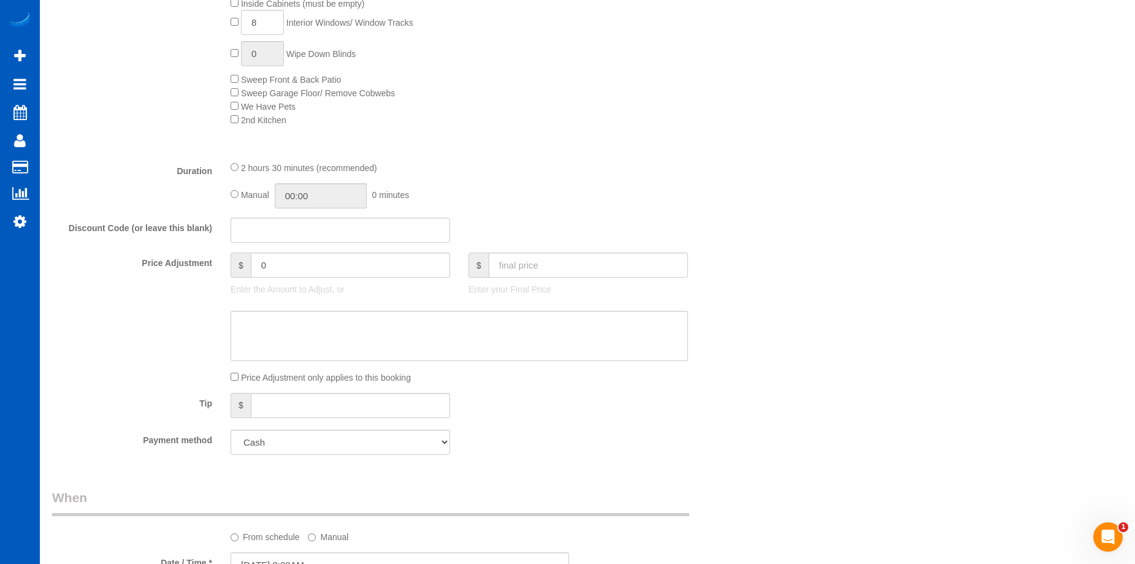
scroll to position [981, 0]
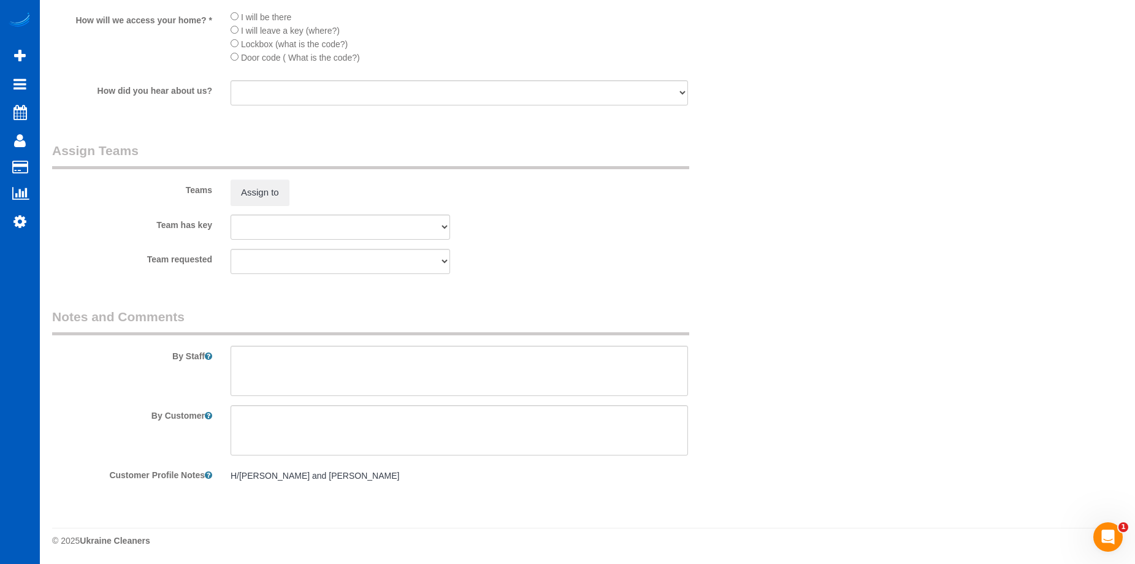
scroll to position [1591, 0]
click at [345, 360] on textarea at bounding box center [459, 370] width 457 height 50
paste textarea "There is also a sliding glass door and small window that need cleaning in and o…"
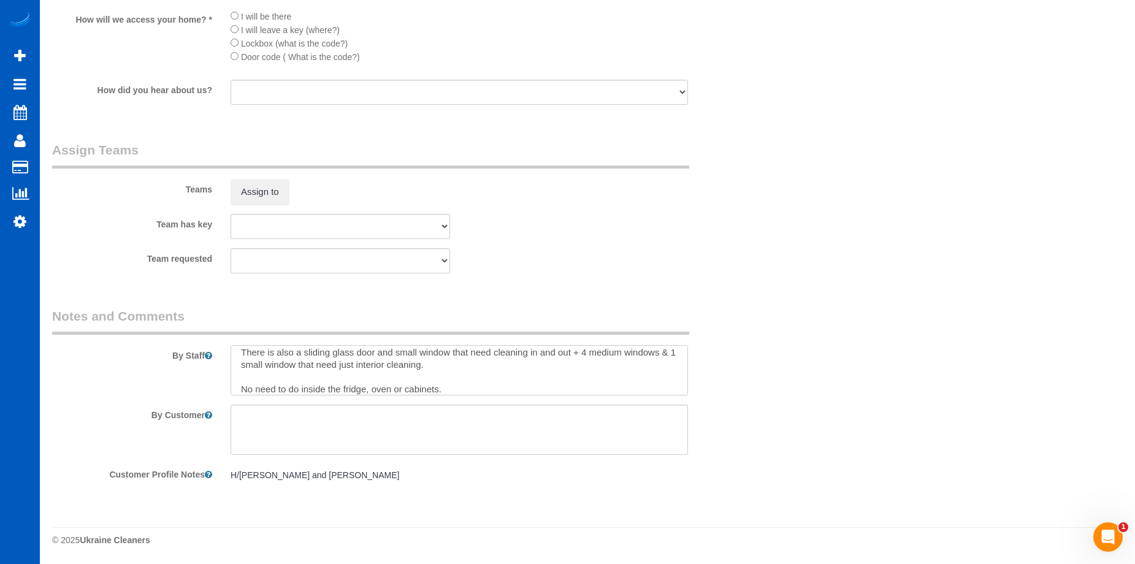
click at [415, 364] on textarea at bounding box center [459, 370] width 457 height 50
click at [503, 377] on textarea at bounding box center [459, 370] width 457 height 50
click at [467, 387] on textarea at bounding box center [459, 370] width 457 height 50
type textarea "There is also a sliding glass door and small window that need cleaning in and o…"
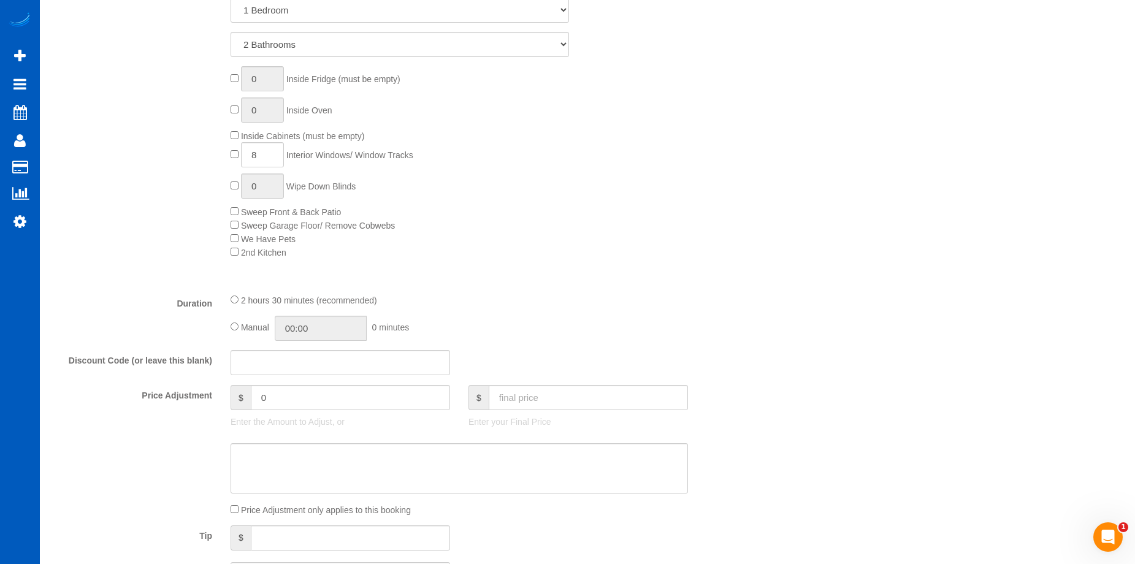
scroll to position [488, 0]
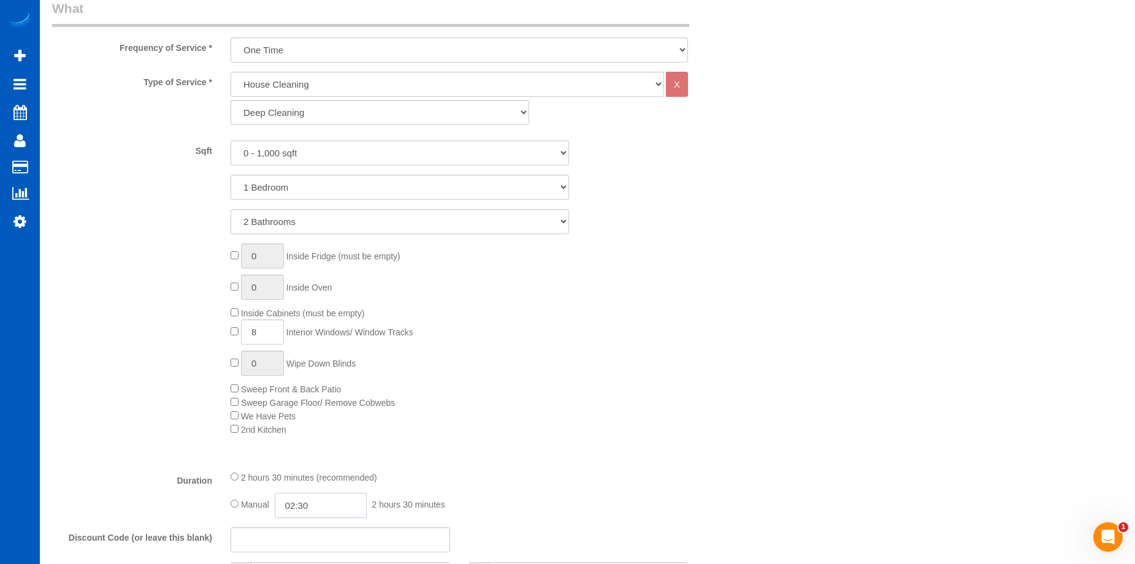
click at [322, 505] on input "02:30" at bounding box center [321, 505] width 92 height 25
type input "03:00"
click at [308, 446] on li "03:00" at bounding box center [307, 442] width 55 height 16
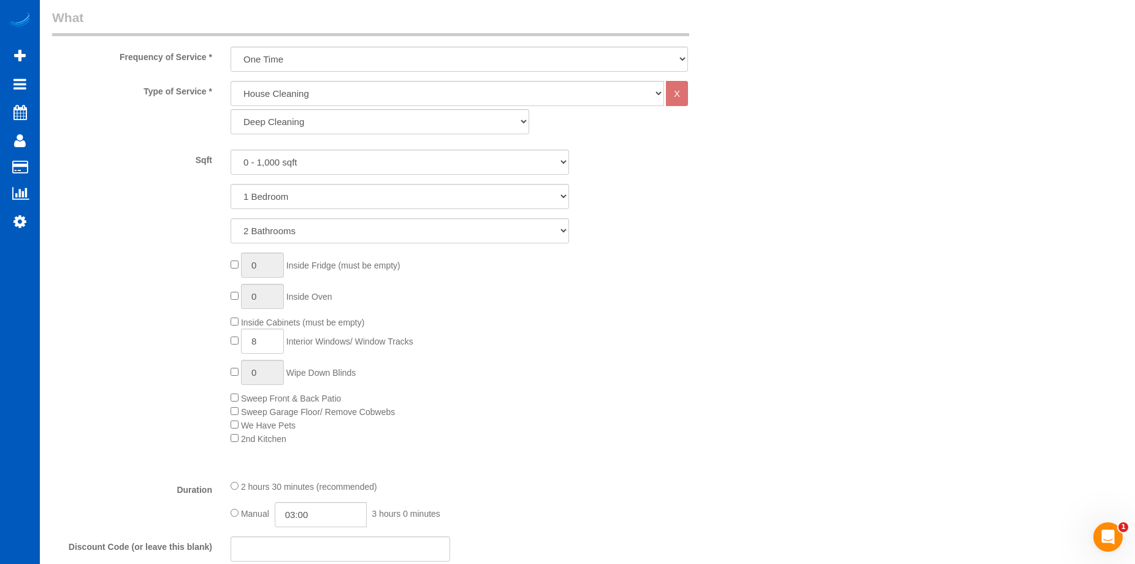
scroll to position [242, 0]
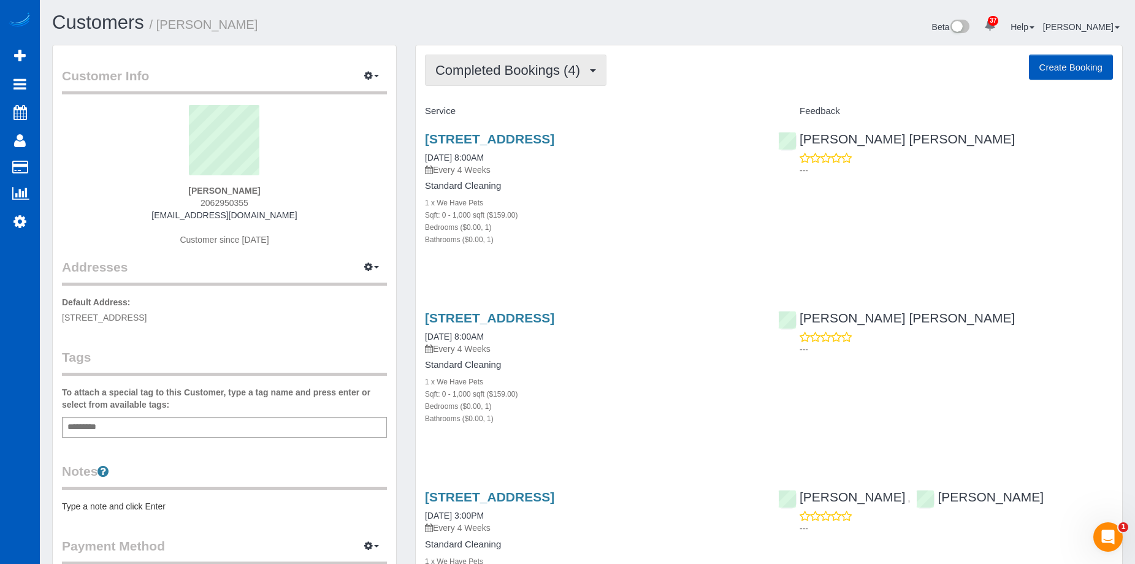
click at [541, 64] on span "Completed Bookings (4)" at bounding box center [510, 70] width 151 height 15
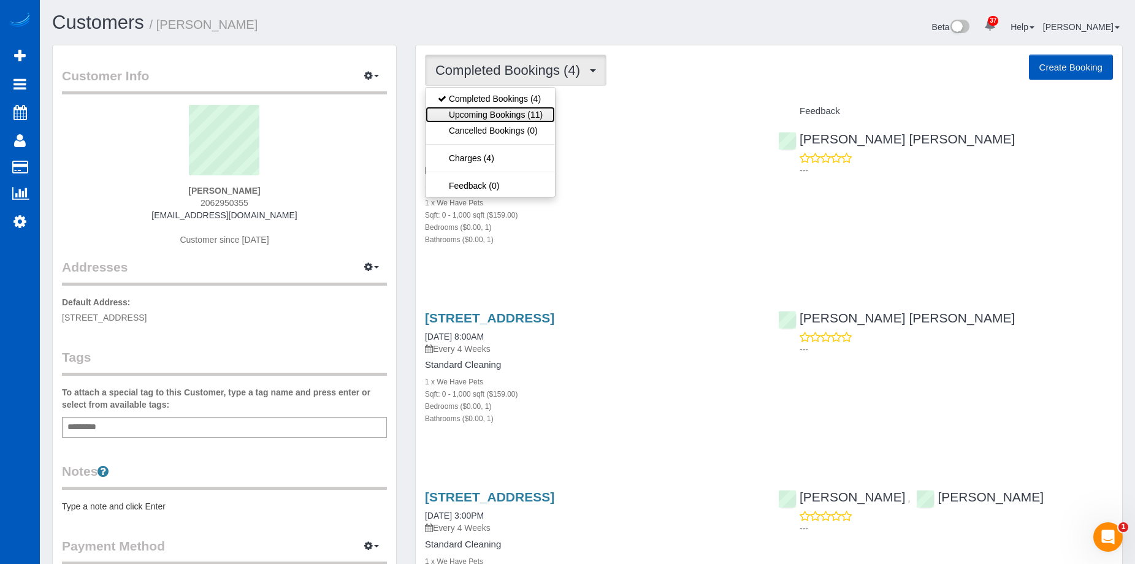
click at [513, 112] on link "Upcoming Bookings (11)" at bounding box center [490, 115] width 129 height 16
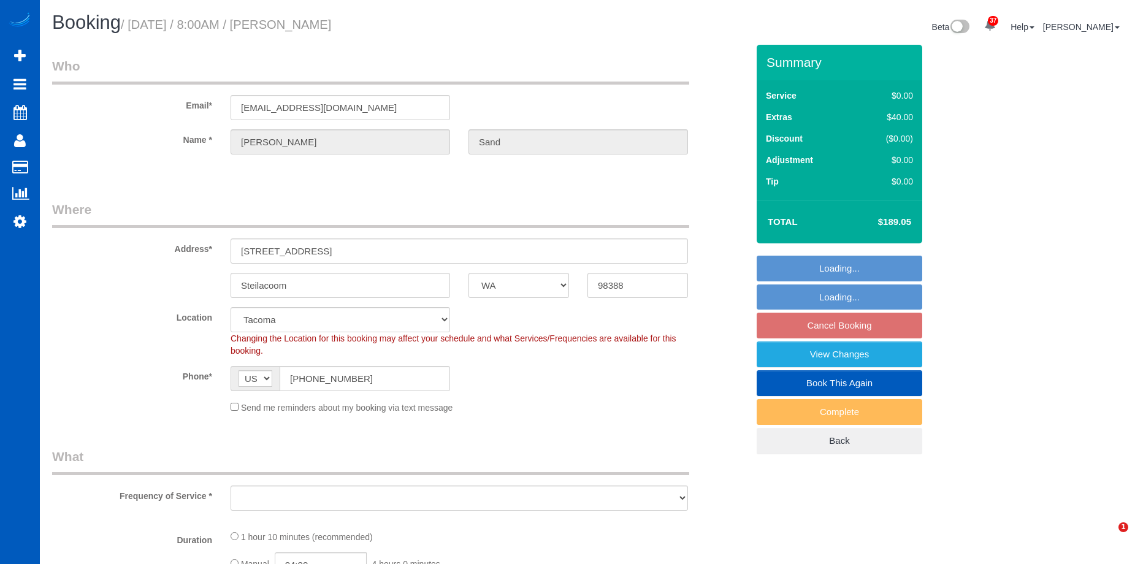
select select "WA"
select select "number:8"
select select "string:fspay-5a9bba13-e081-48e0-9e27-e1a7dbef16ef"
select select "199"
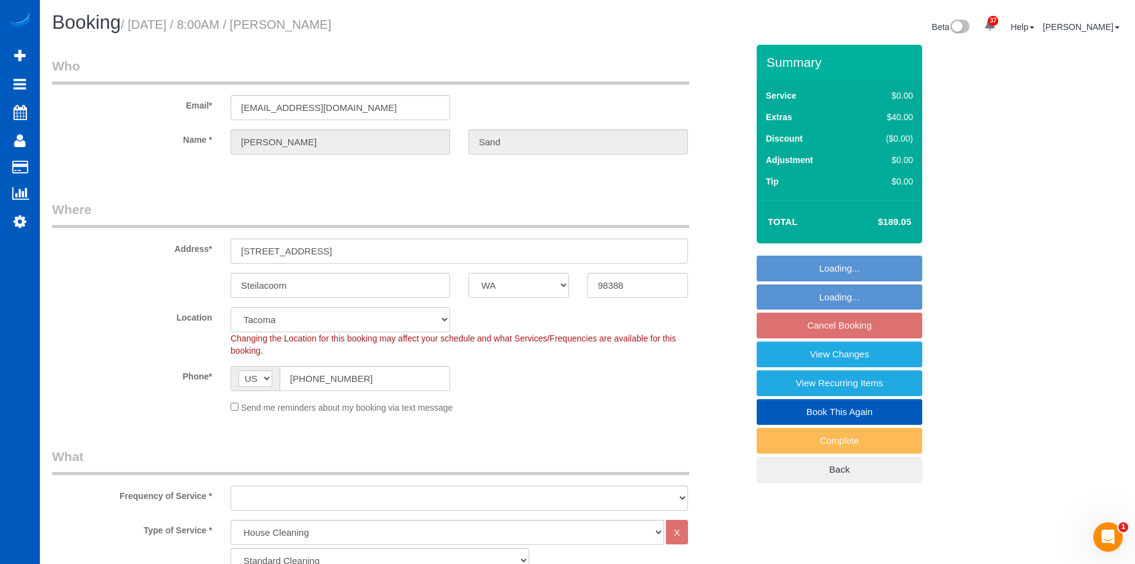
select select "object:1050"
select select "spot1"
select select "object:1200"
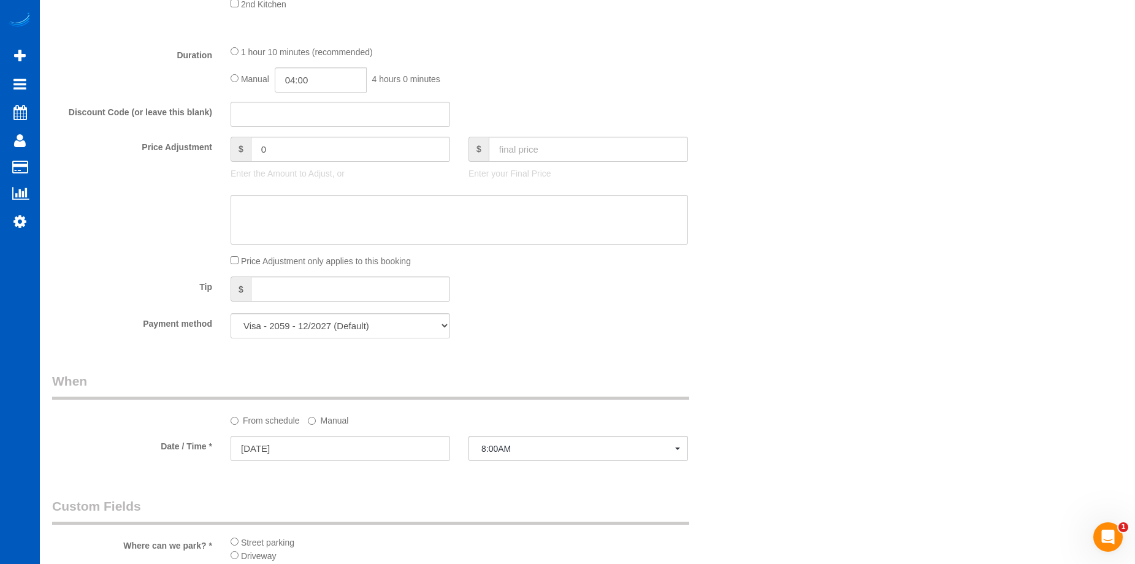
scroll to position [981, 0]
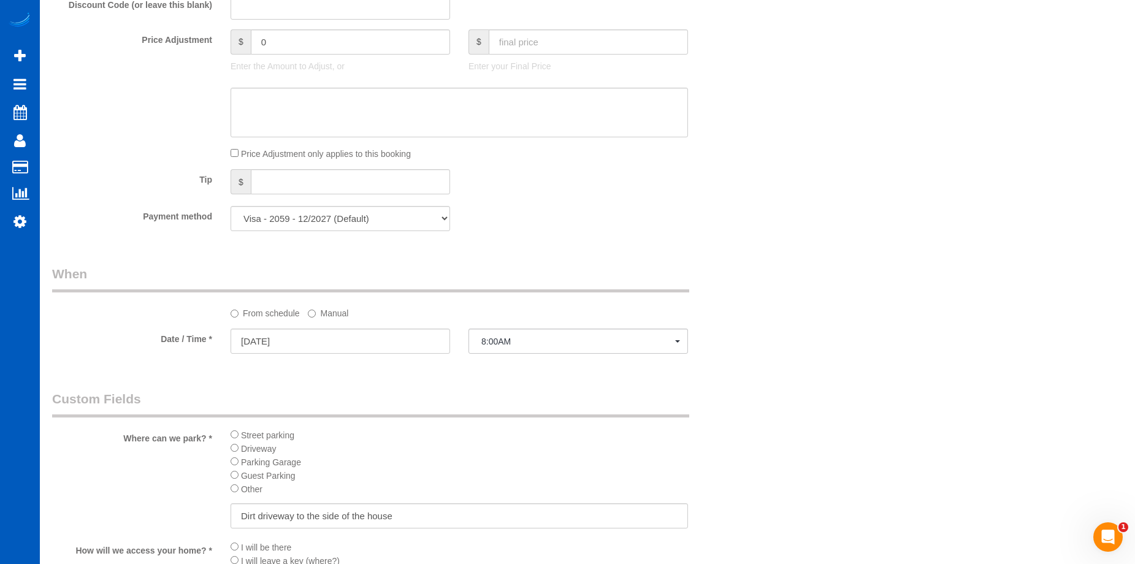
click at [346, 314] on label "Manual" at bounding box center [328, 311] width 40 height 17
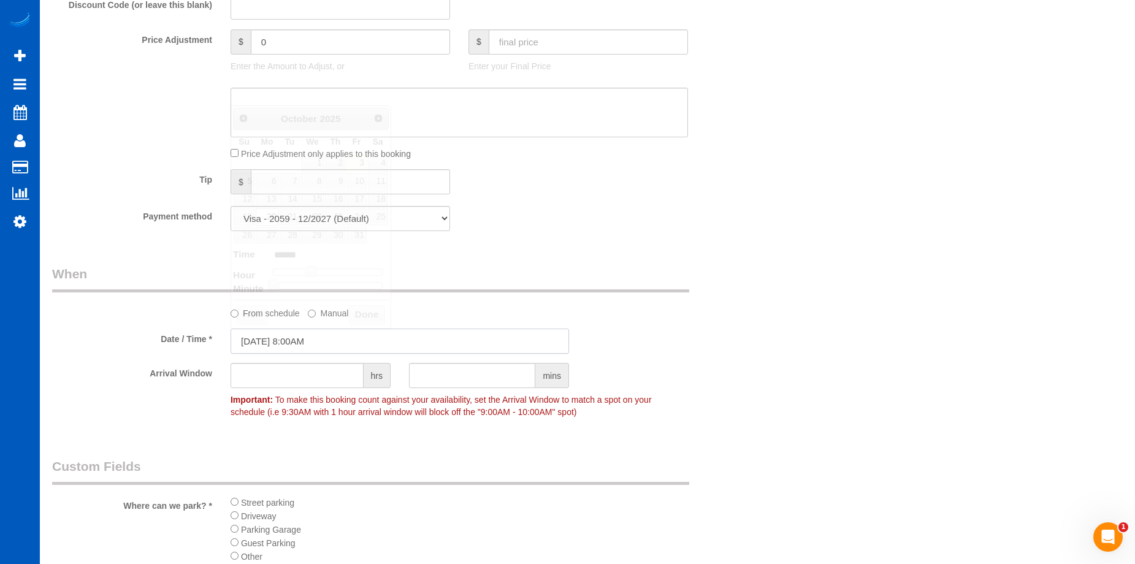
click at [348, 334] on input "10/20/2025 8:00AM" at bounding box center [400, 341] width 338 height 25
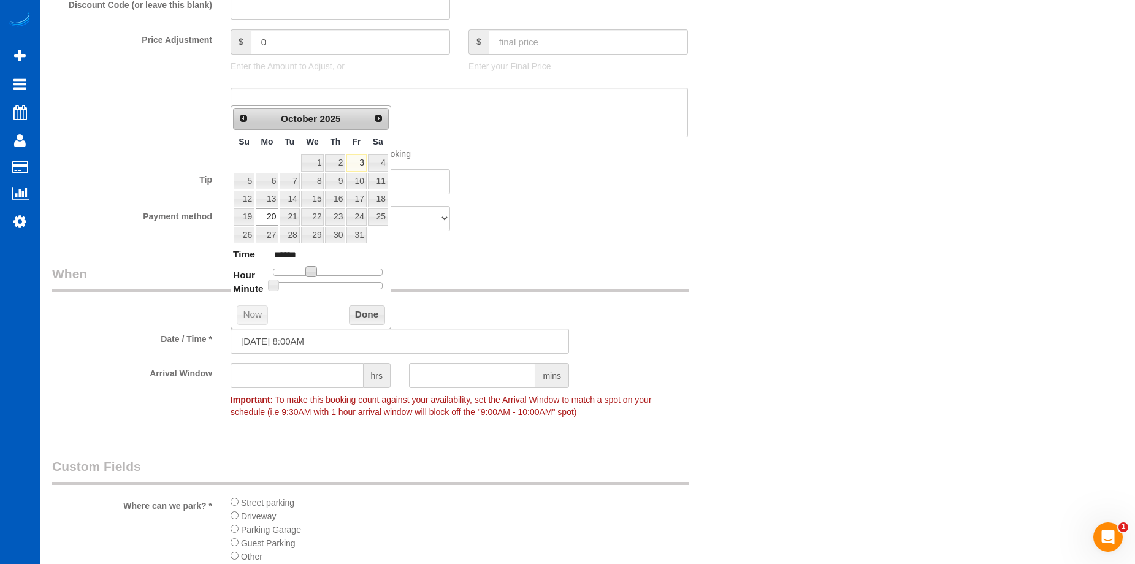
type input "10/20/2025 10:00AM"
type input "*******"
type input "10/20/2025 11:00AM"
type input "*******"
type input "10/20/2025 12:00PM"
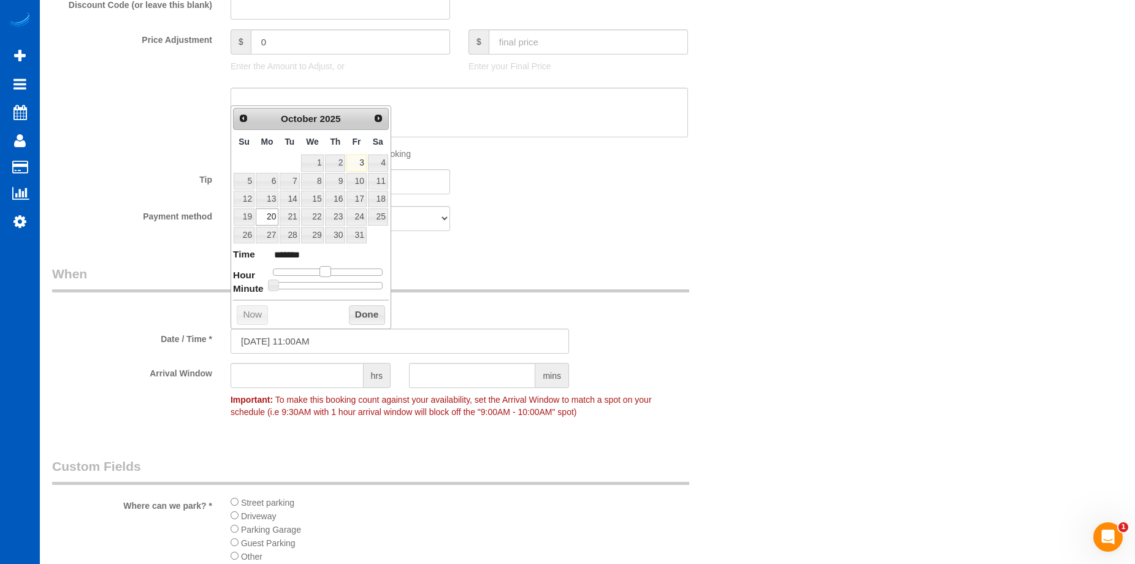
type input "*******"
type input "10/20/2025 1:00PM"
type input "******"
type input "10/20/2025 12:00PM"
type input "*******"
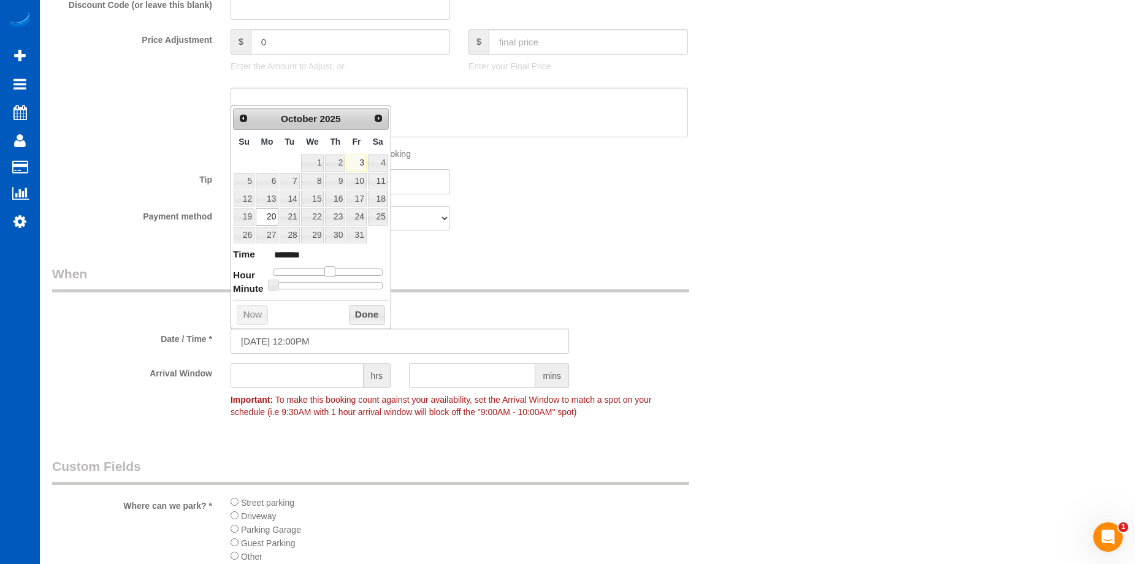
type input "10/20/2025 11:00AM"
type input "*******"
click at [329, 273] on span at bounding box center [324, 271] width 11 height 11
type input "10/20/2025 11:10AM"
type input "*******"
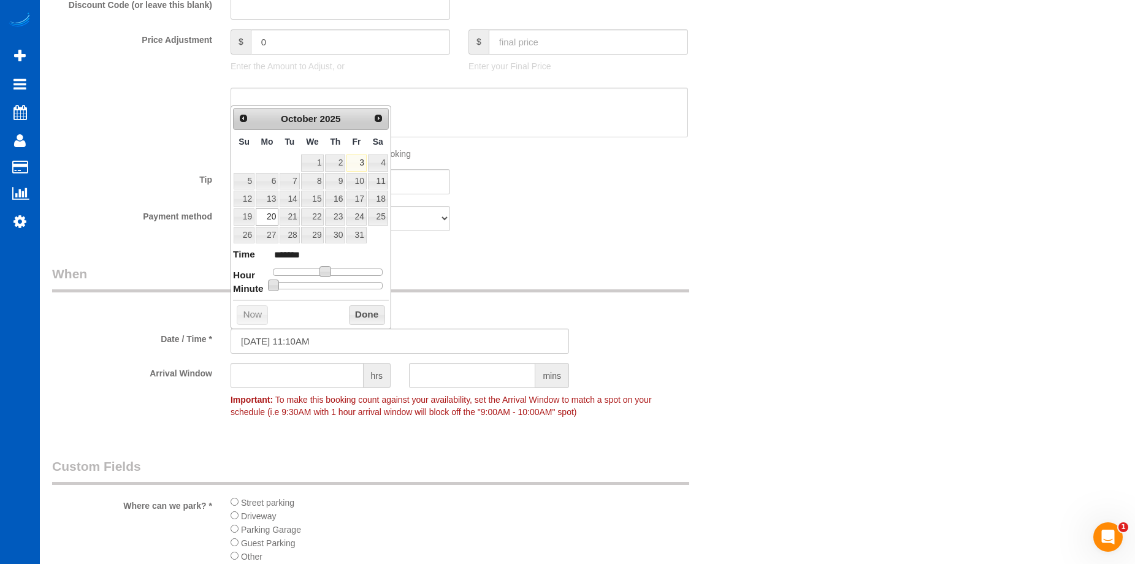
type input "10/20/2025 11:15AM"
type input "*******"
type input "10/20/2025 11:20AM"
type input "*******"
type input "10/20/2025 11:25AM"
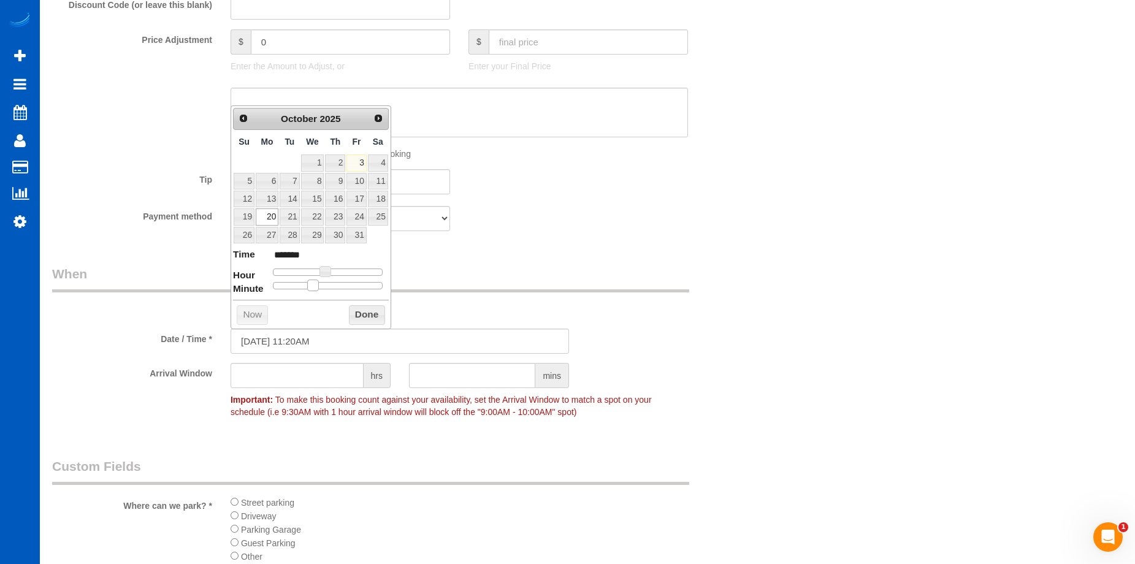
type input "*******"
type input "10/20/2025 11:30AM"
type input "*******"
drag, startPoint x: 268, startPoint y: 286, endPoint x: 324, endPoint y: 290, distance: 56.0
click at [324, 290] on div "Prev Next October 2025 Su Mo Tu We Th Fr Sa 1 2 3 4 5 6 7 8 9 10 11 12 13 14 15…" at bounding box center [311, 216] width 161 height 223
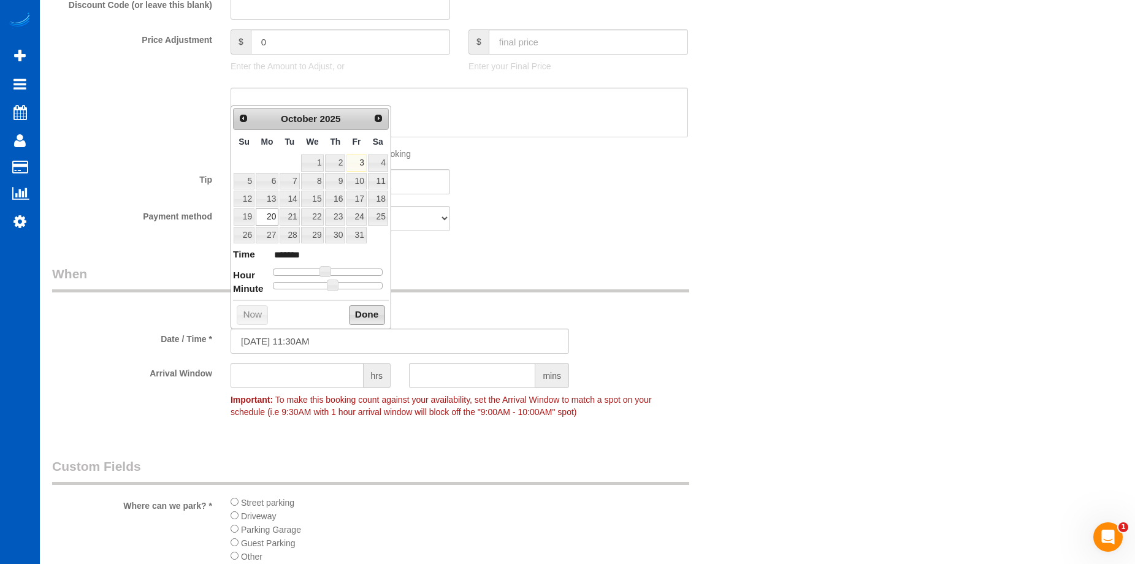
click at [353, 308] on button "Done" at bounding box center [367, 315] width 36 height 20
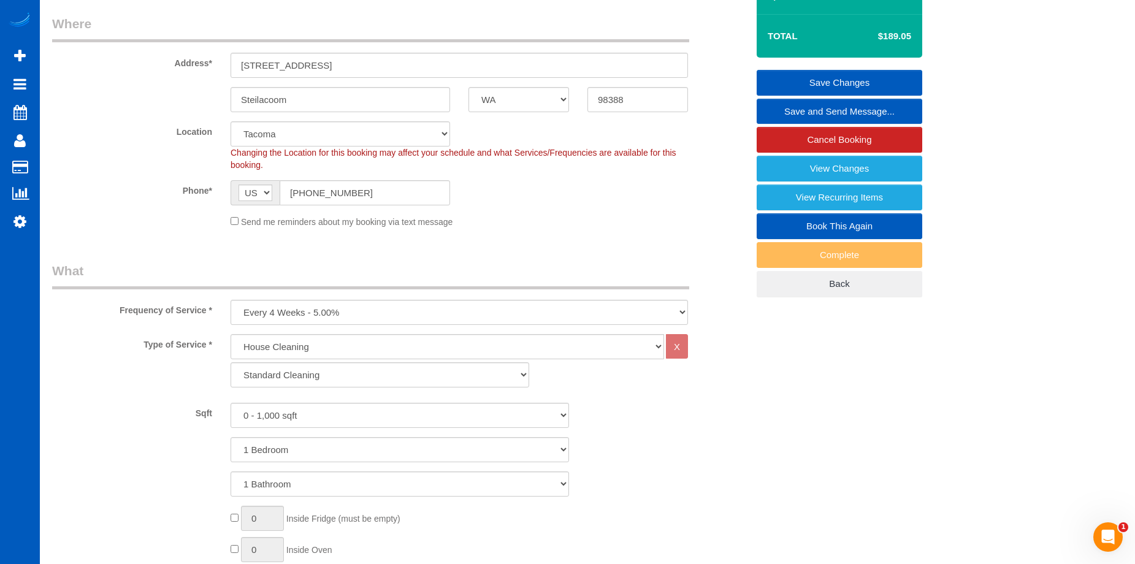
scroll to position [184, 0]
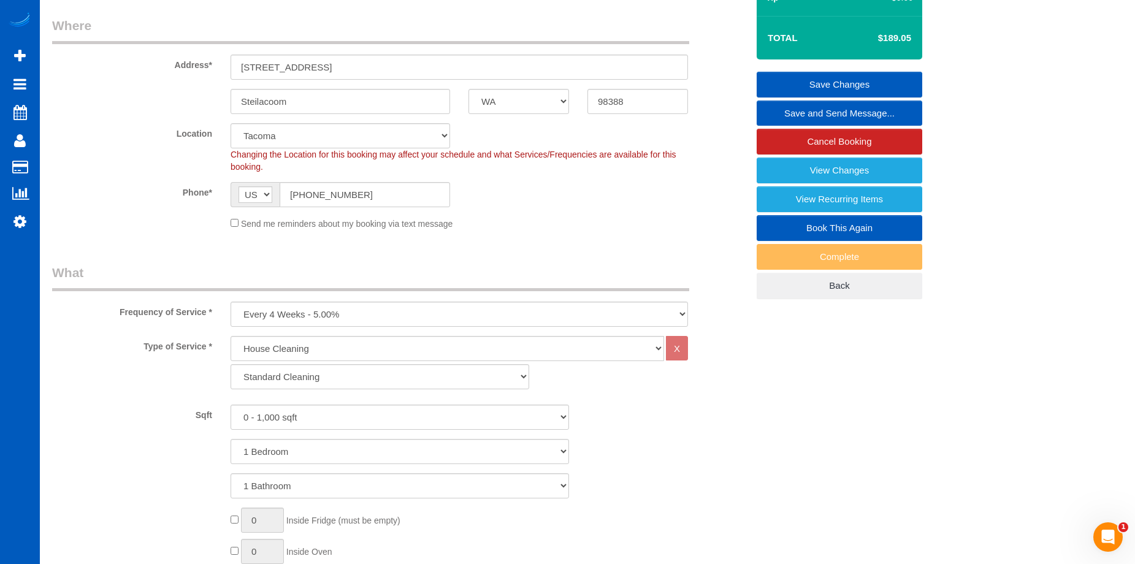
click at [812, 76] on link "Save Changes" at bounding box center [840, 85] width 166 height 26
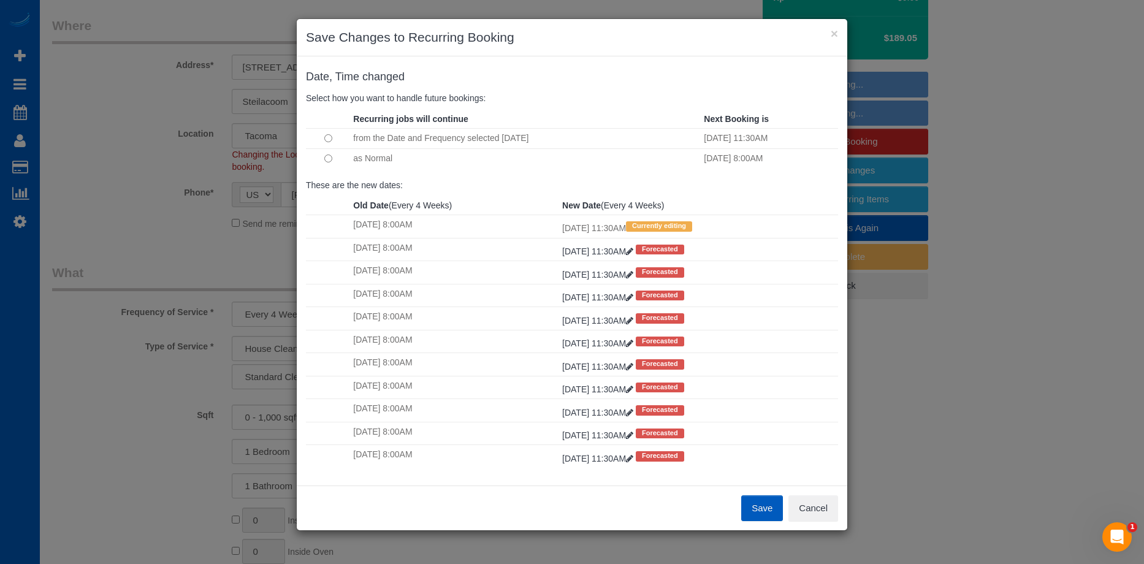
click at [362, 157] on td "as Normal" at bounding box center [525, 158] width 351 height 20
click at [334, 160] on td at bounding box center [328, 158] width 44 height 20
click at [755, 507] on button "Save" at bounding box center [762, 508] width 42 height 26
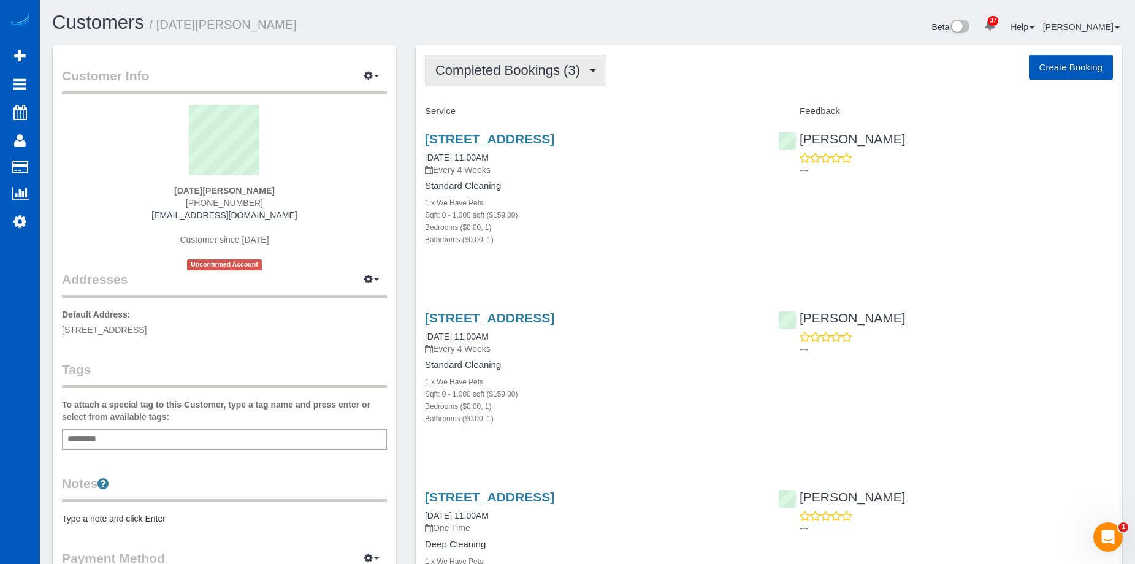
click at [493, 69] on span "Completed Bookings (3)" at bounding box center [510, 70] width 151 height 15
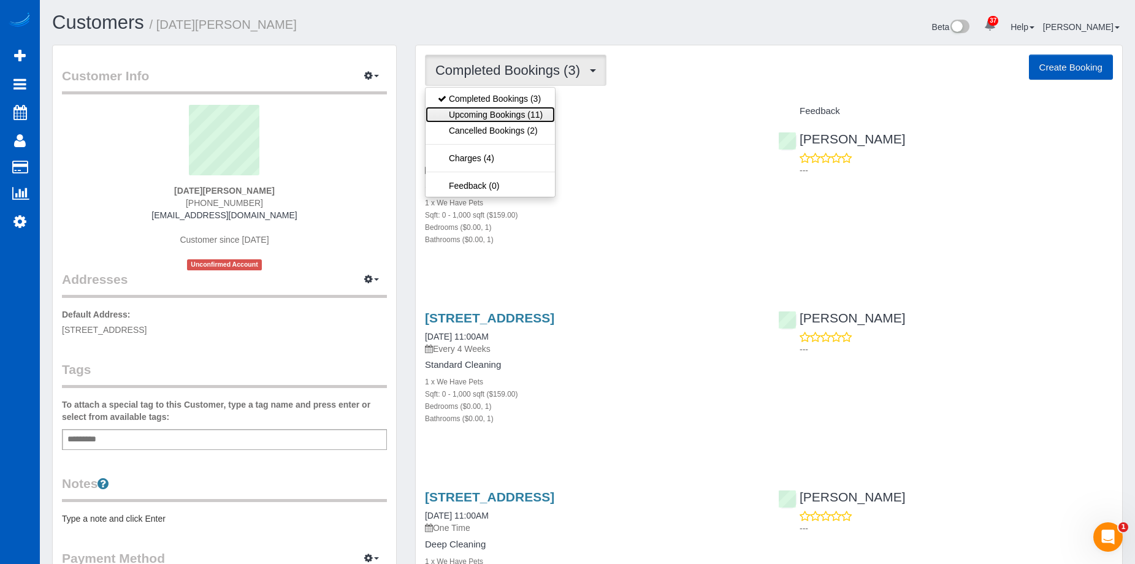
click at [488, 115] on link "Upcoming Bookings (11)" at bounding box center [490, 115] width 129 height 16
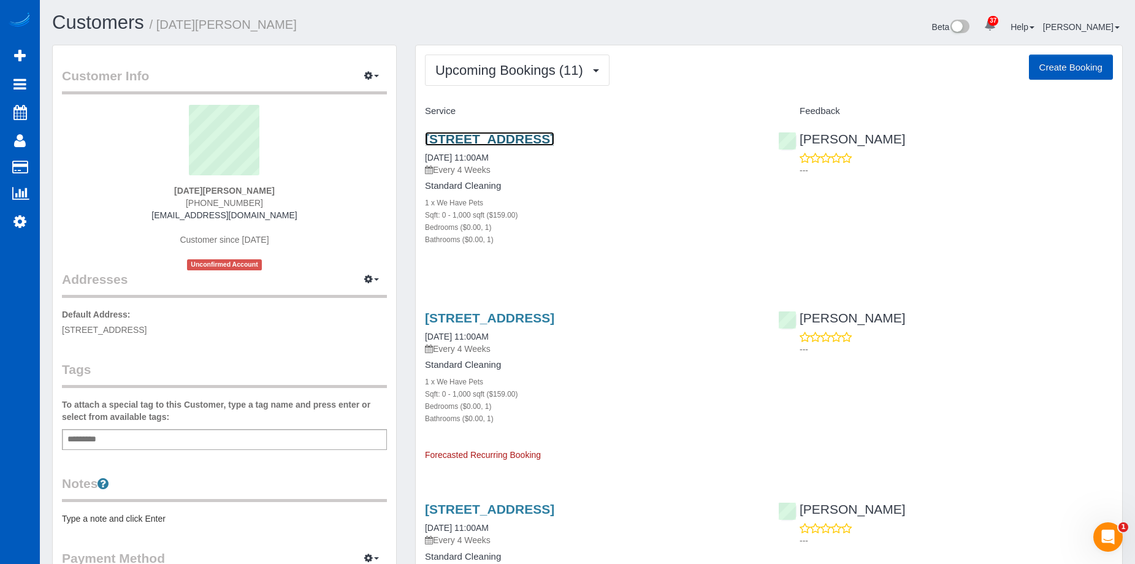
click at [532, 137] on link "411 Se 14th Ave, 409, Portland, OR 97214" at bounding box center [489, 139] width 129 height 14
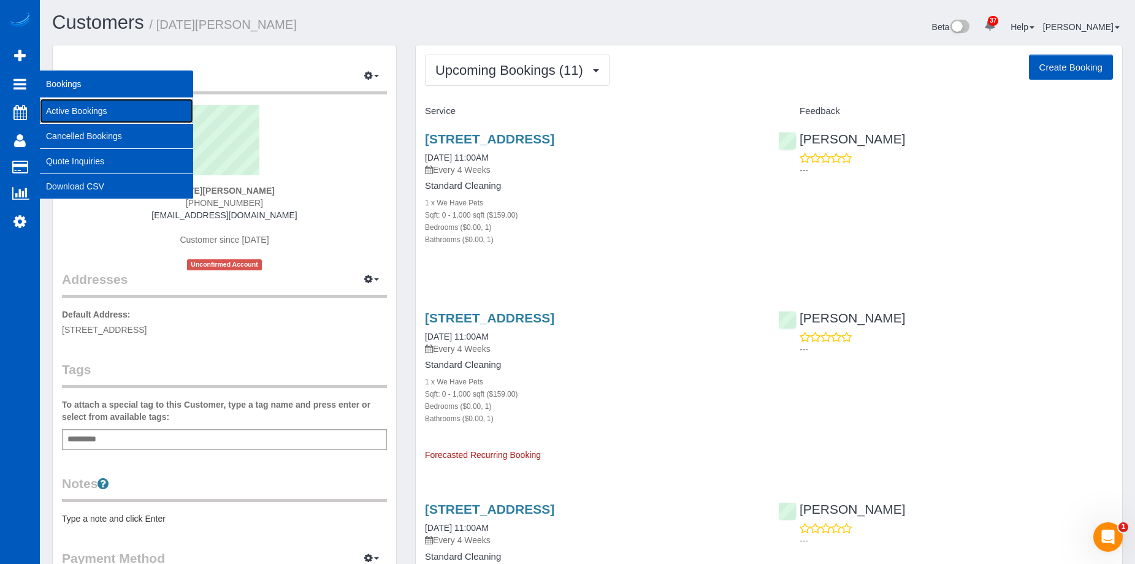
click at [51, 107] on link "Active Bookings" at bounding box center [116, 111] width 153 height 25
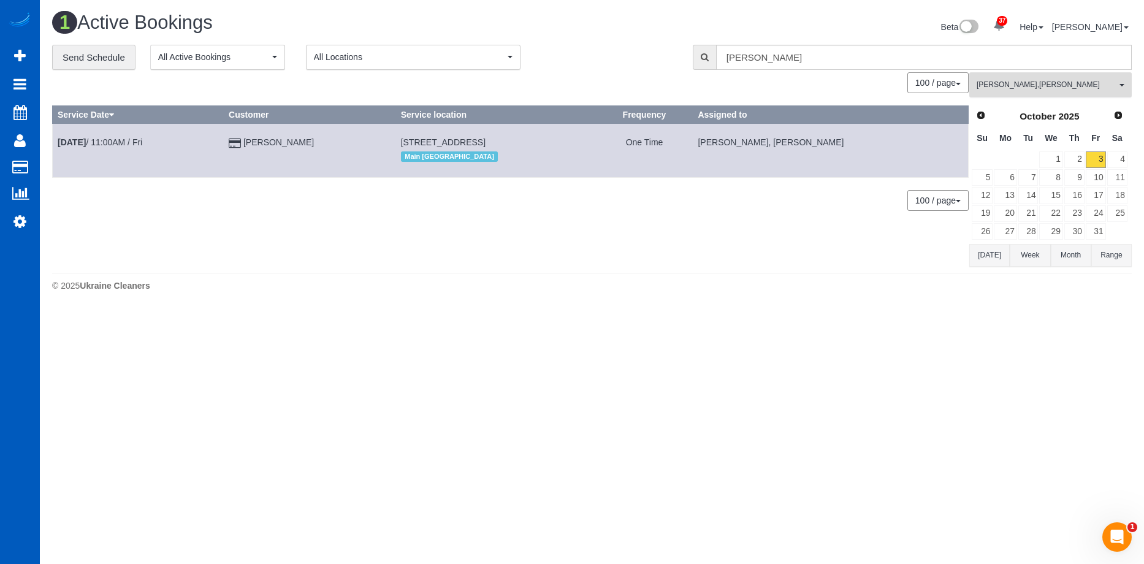
click at [1050, 93] on button "Viktoriia Zhukovska , Vira Zhukovska All Teams" at bounding box center [1050, 84] width 163 height 25
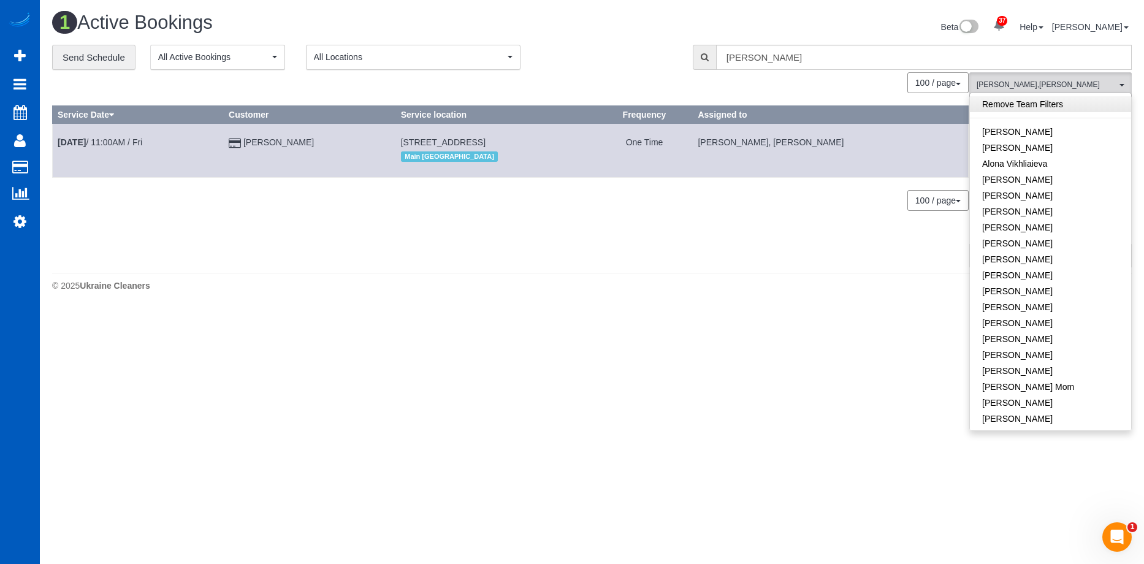
click at [1073, 102] on link "Remove Team Filters" at bounding box center [1050, 104] width 161 height 16
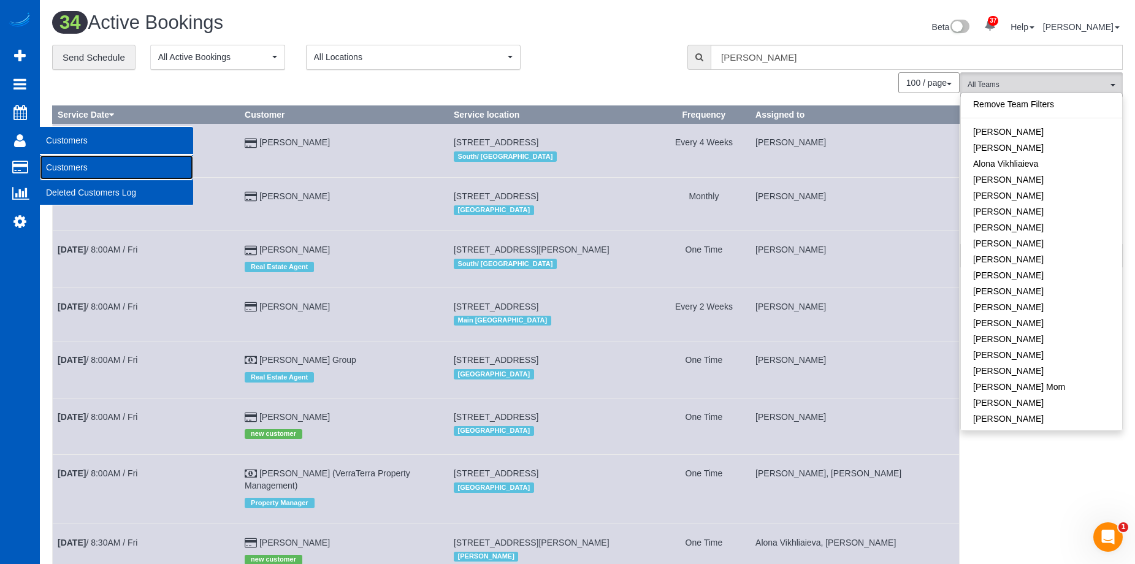
click at [64, 168] on link "Customers" at bounding box center [116, 167] width 153 height 25
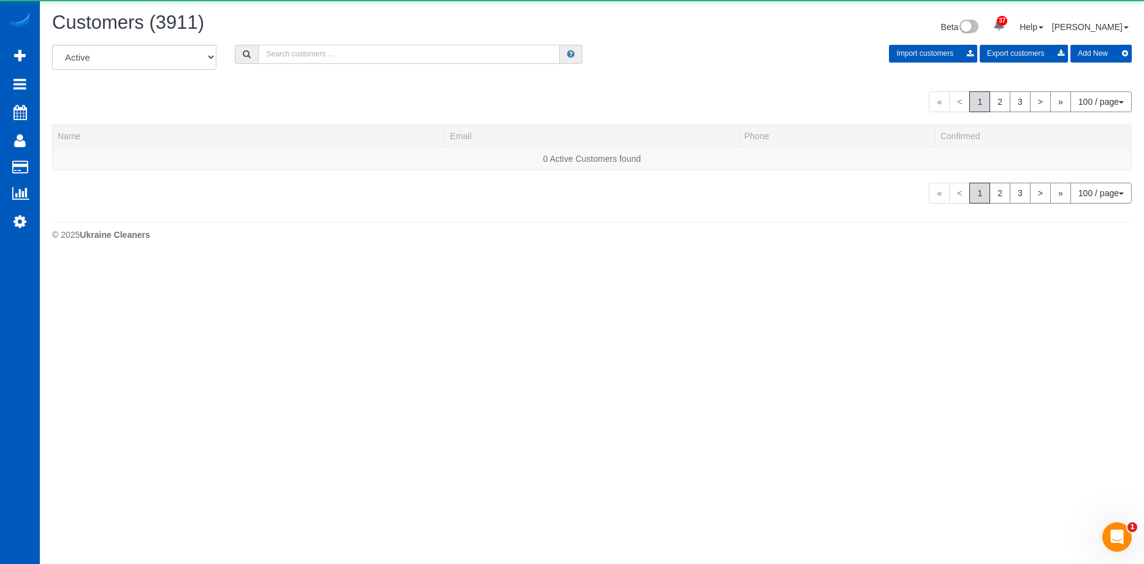
click at [328, 54] on input "text" at bounding box center [409, 54] width 302 height 19
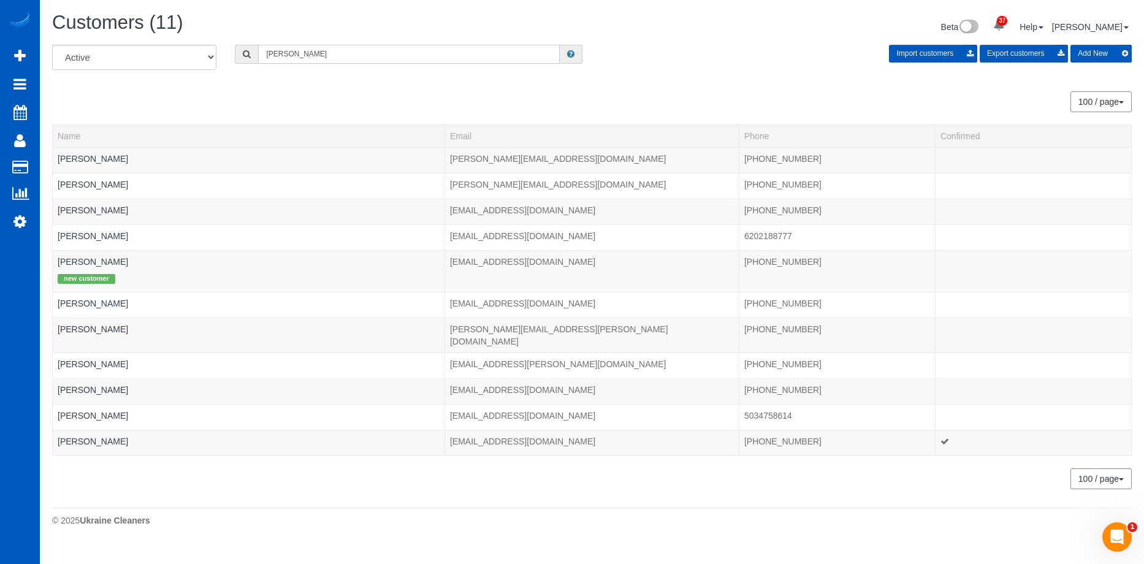
type input "Dave Michaelsen"
click at [310, 52] on input "Dave Michaelsen" at bounding box center [409, 54] width 302 height 19
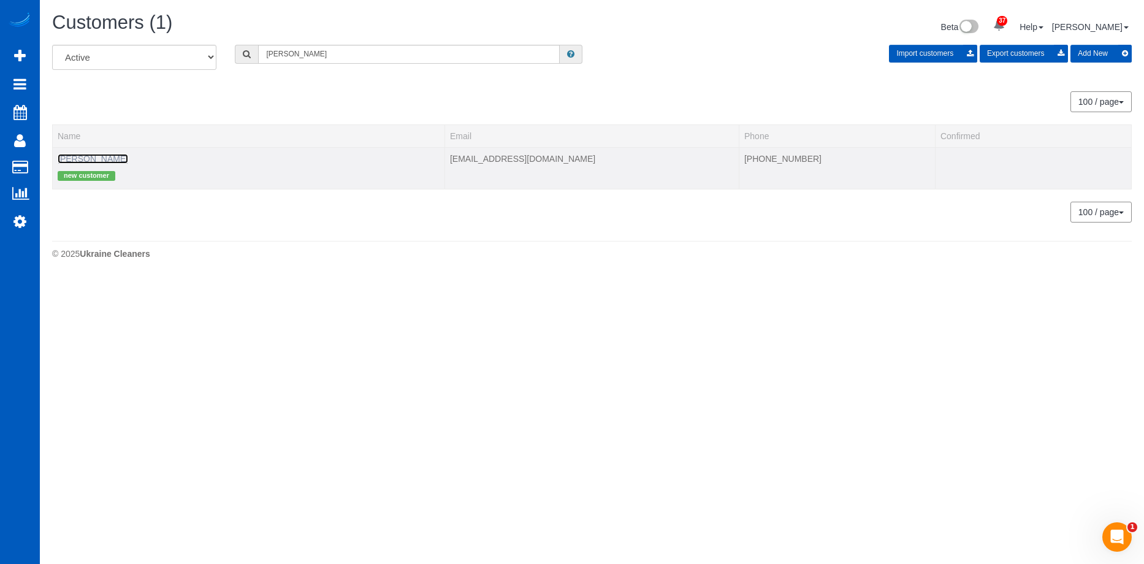
drag, startPoint x: 104, startPoint y: 159, endPoint x: 123, endPoint y: 151, distance: 20.4
click at [103, 159] on link "Dave Michaelsen" at bounding box center [93, 159] width 71 height 10
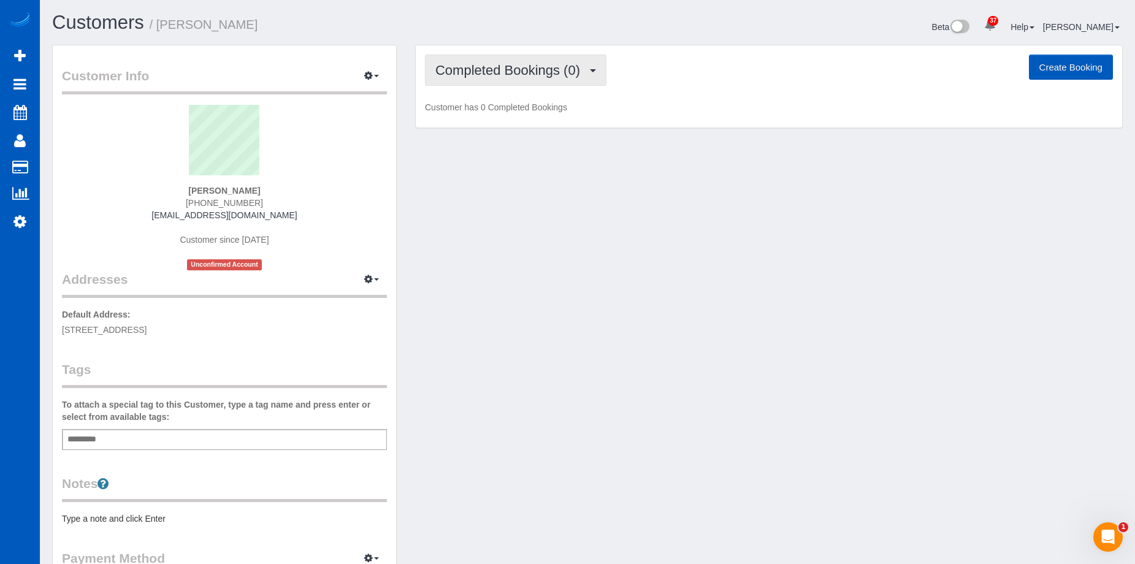
click at [495, 78] on button "Completed Bookings (0)" at bounding box center [516, 70] width 182 height 31
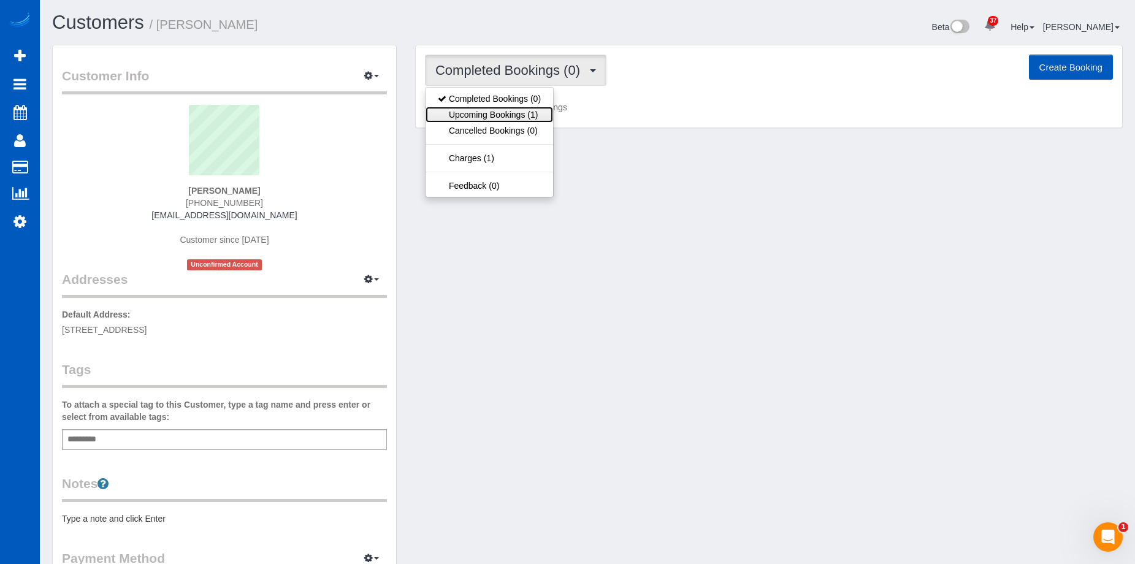
click at [471, 111] on link "Upcoming Bookings (1)" at bounding box center [490, 115] width 128 height 16
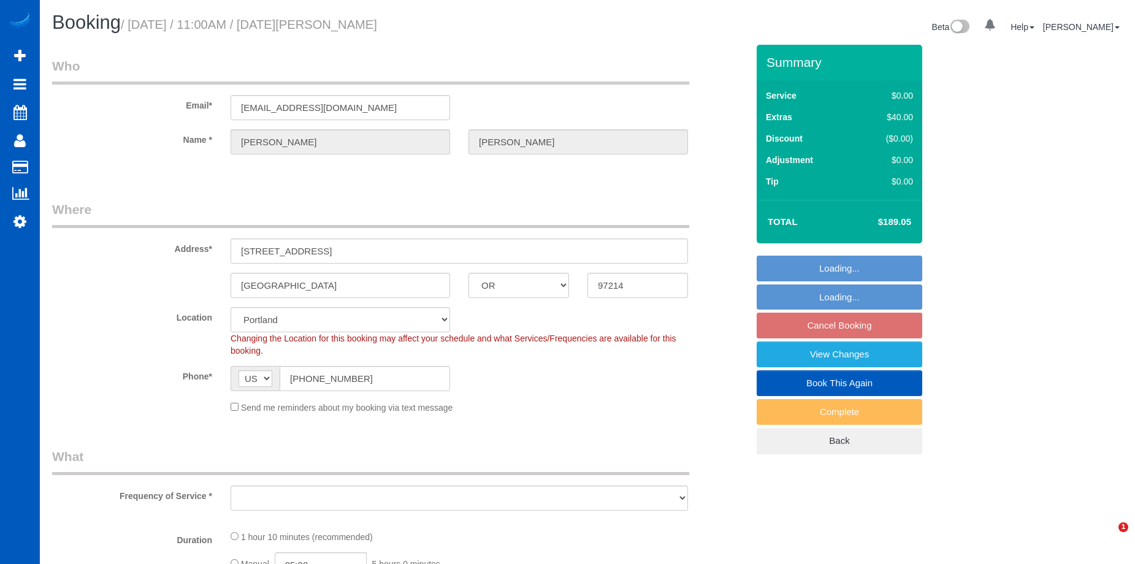
select select "OR"
select select "object:909"
select select "199"
select select "number:67"
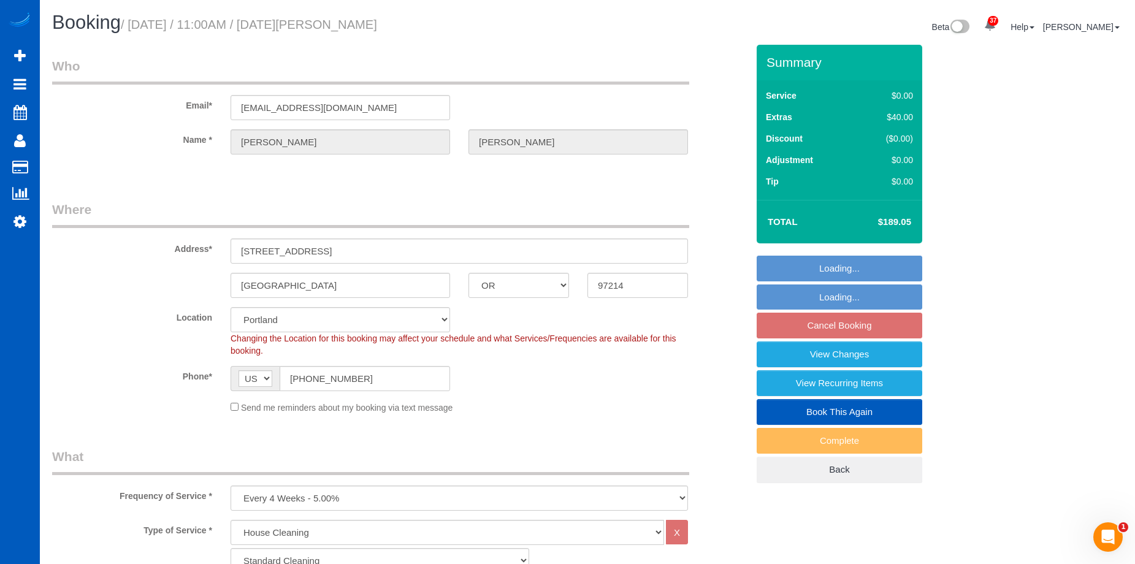
select select "object:1062"
select select "spot2"
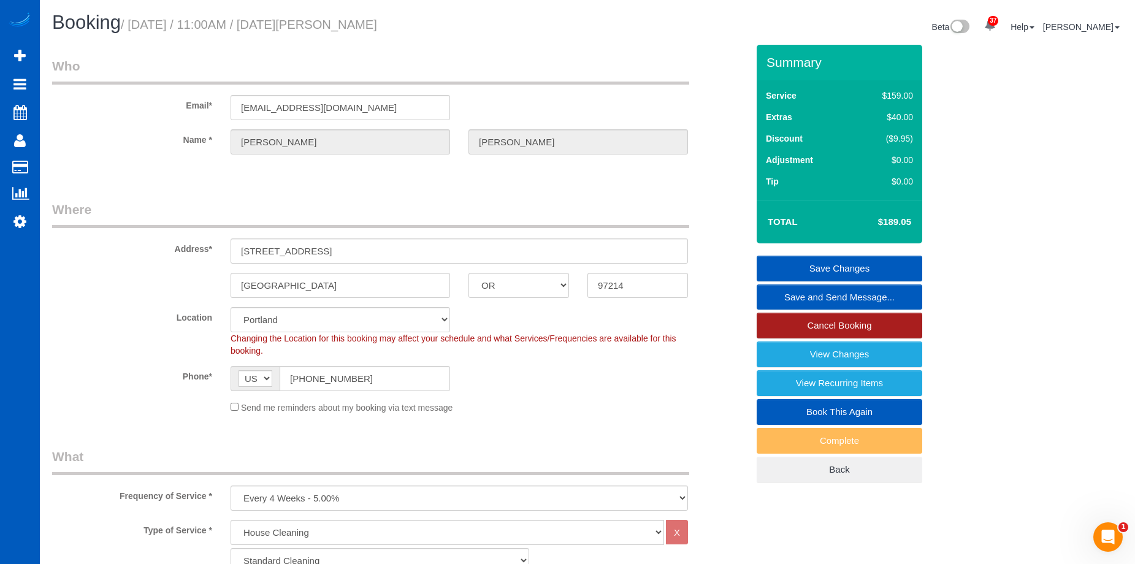
click at [778, 320] on link "Cancel Booking" at bounding box center [840, 326] width 166 height 26
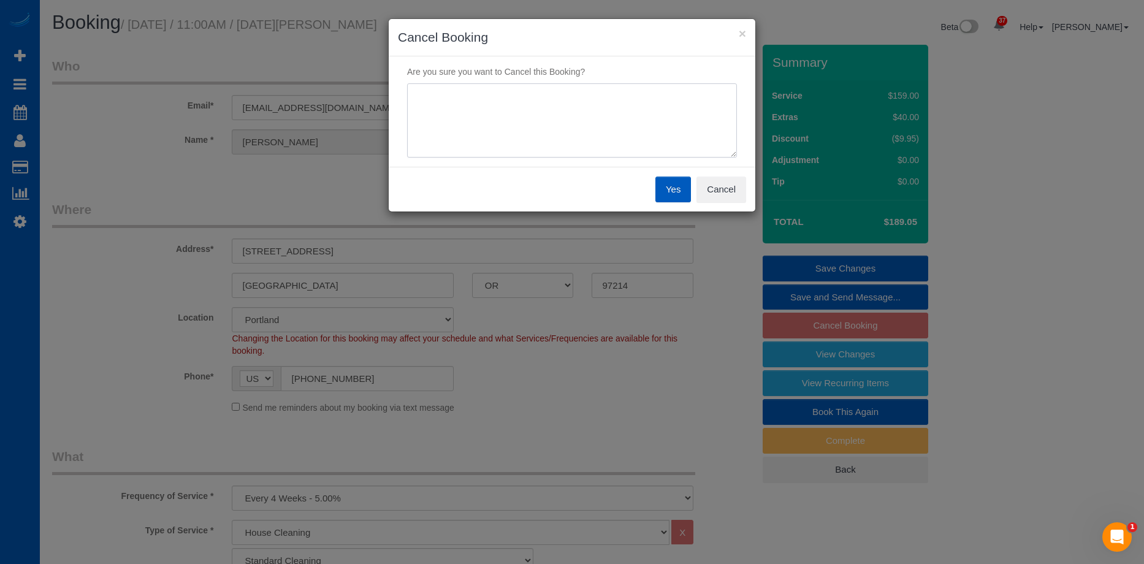
click at [470, 118] on textarea at bounding box center [572, 120] width 330 height 75
type textarea "Skip. Resume next month."
click at [670, 185] on button "Yes" at bounding box center [674, 190] width 36 height 26
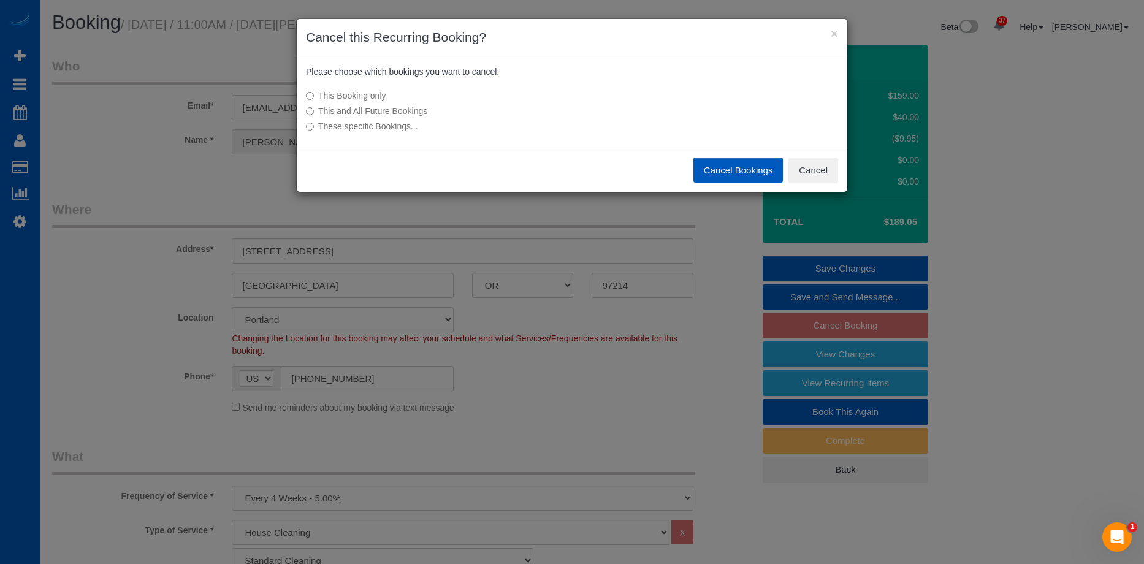
click at [743, 172] on button "Cancel Bookings" at bounding box center [739, 171] width 90 height 26
